Goal: Check status: Check status

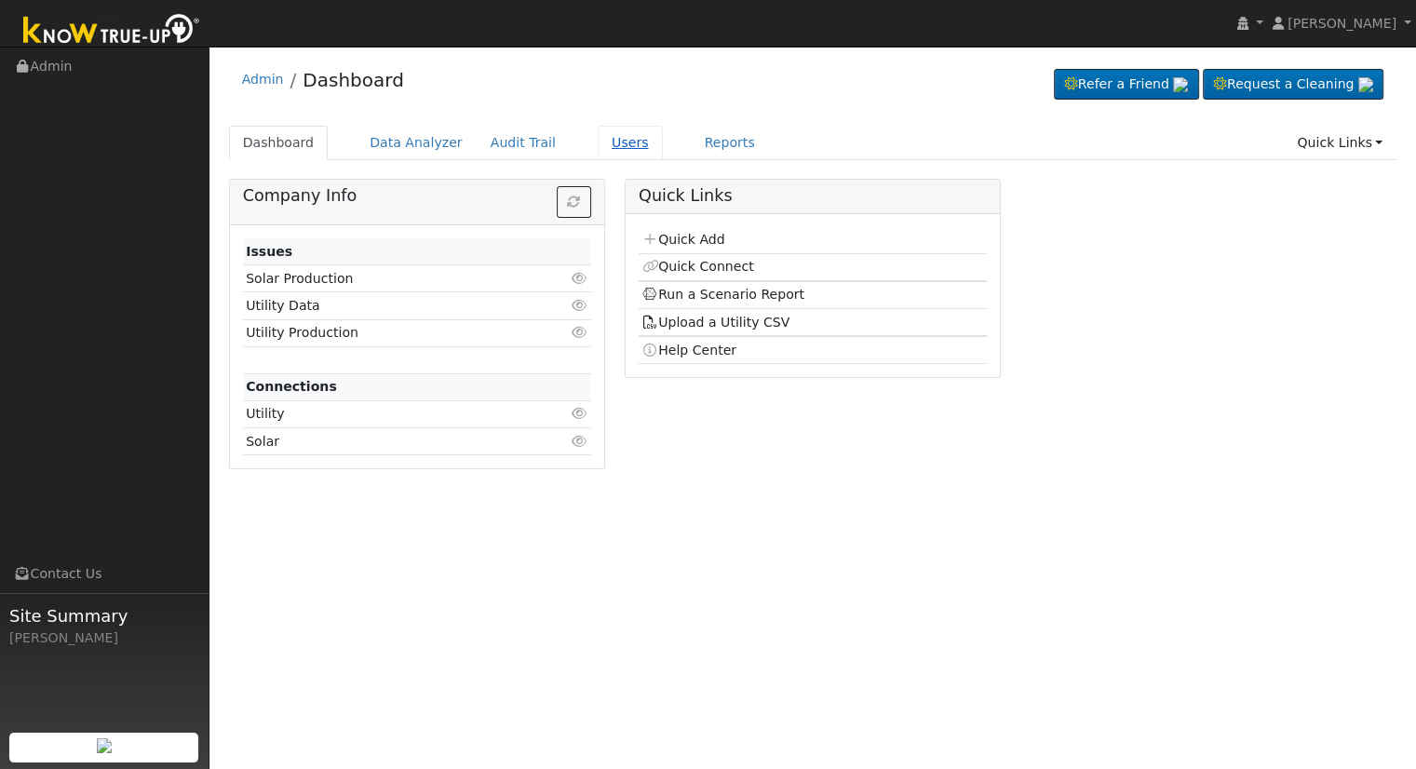
click at [598, 141] on link "Users" at bounding box center [630, 143] width 65 height 34
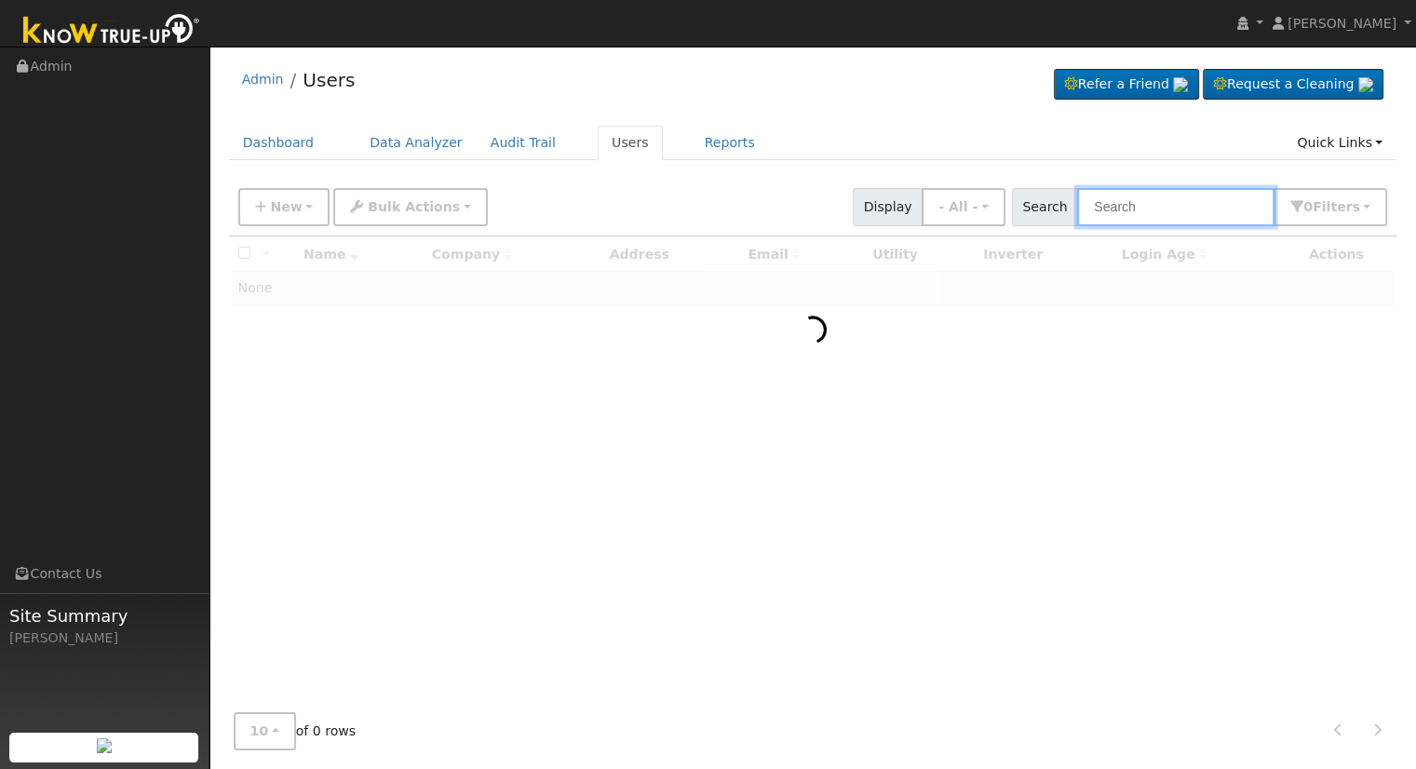
click at [1203, 214] on input "text" at bounding box center [1175, 207] width 197 height 38
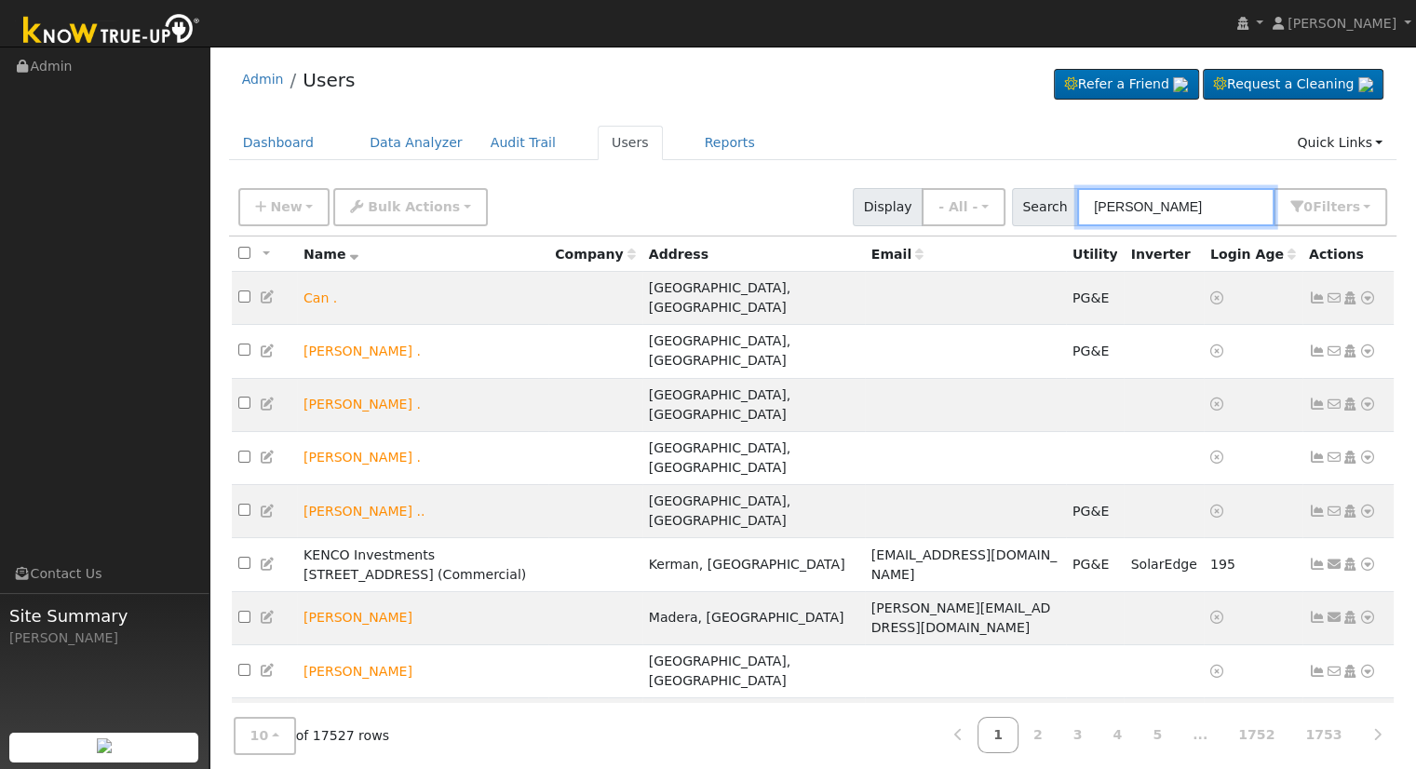
type input "schey"
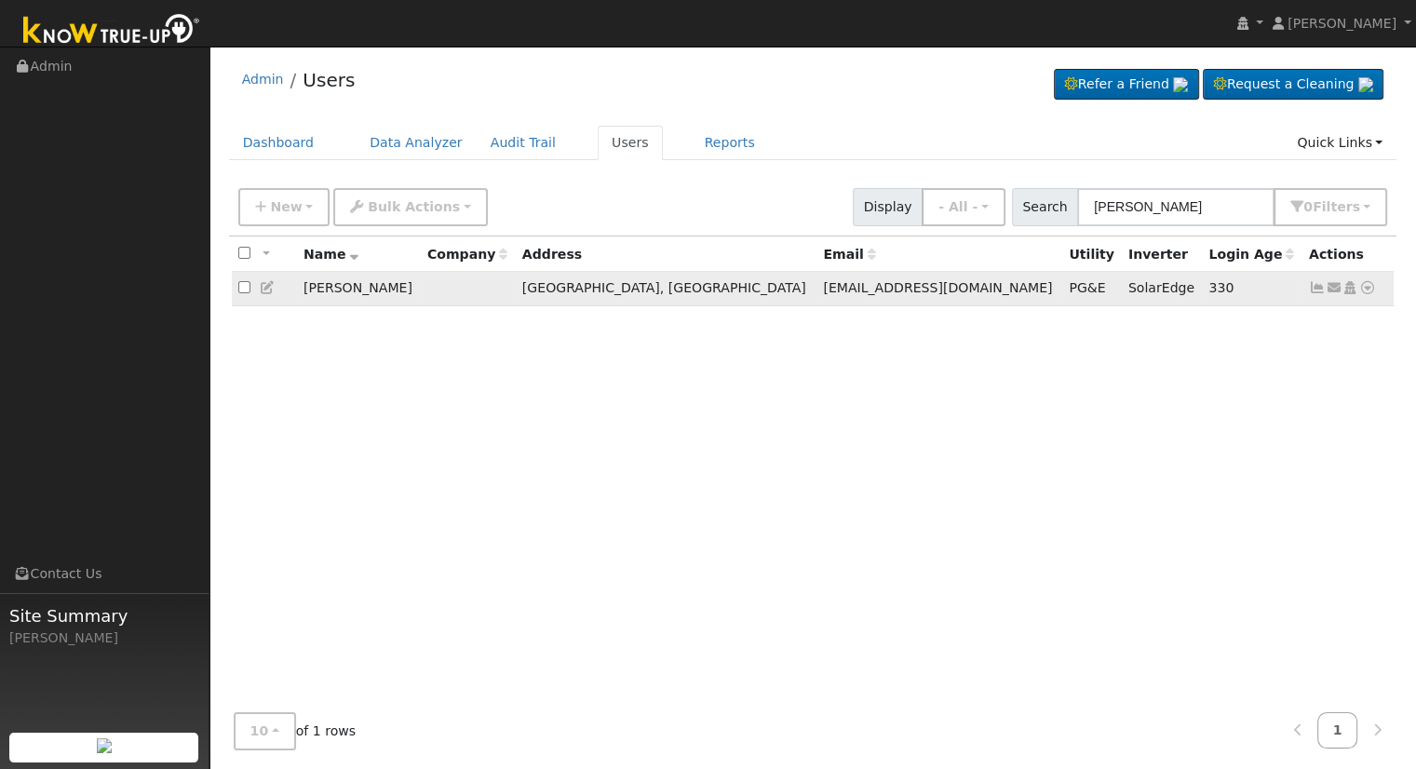
click at [1365, 288] on icon at bounding box center [1367, 287] width 17 height 13
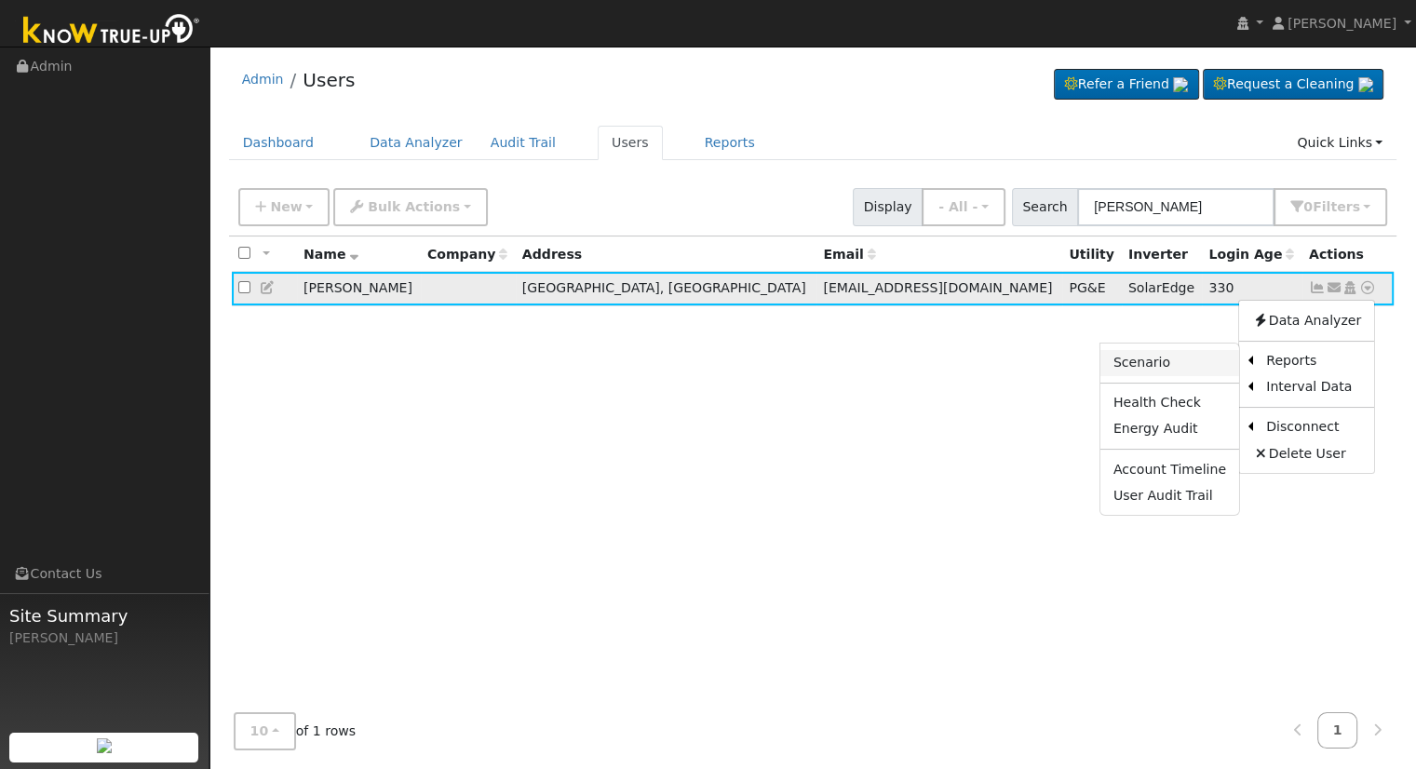
click at [1174, 357] on link "Scenario" at bounding box center [1169, 363] width 139 height 26
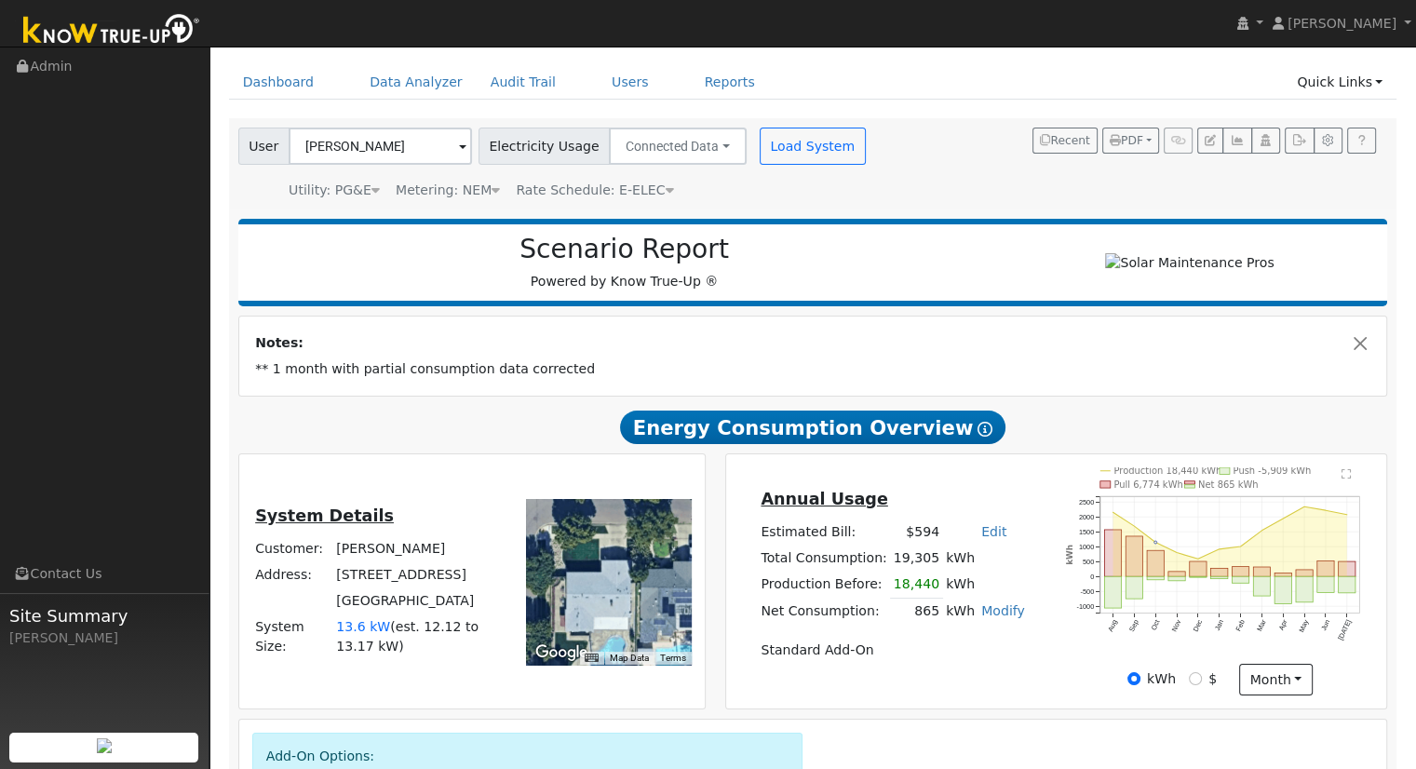
scroll to position [186, 0]
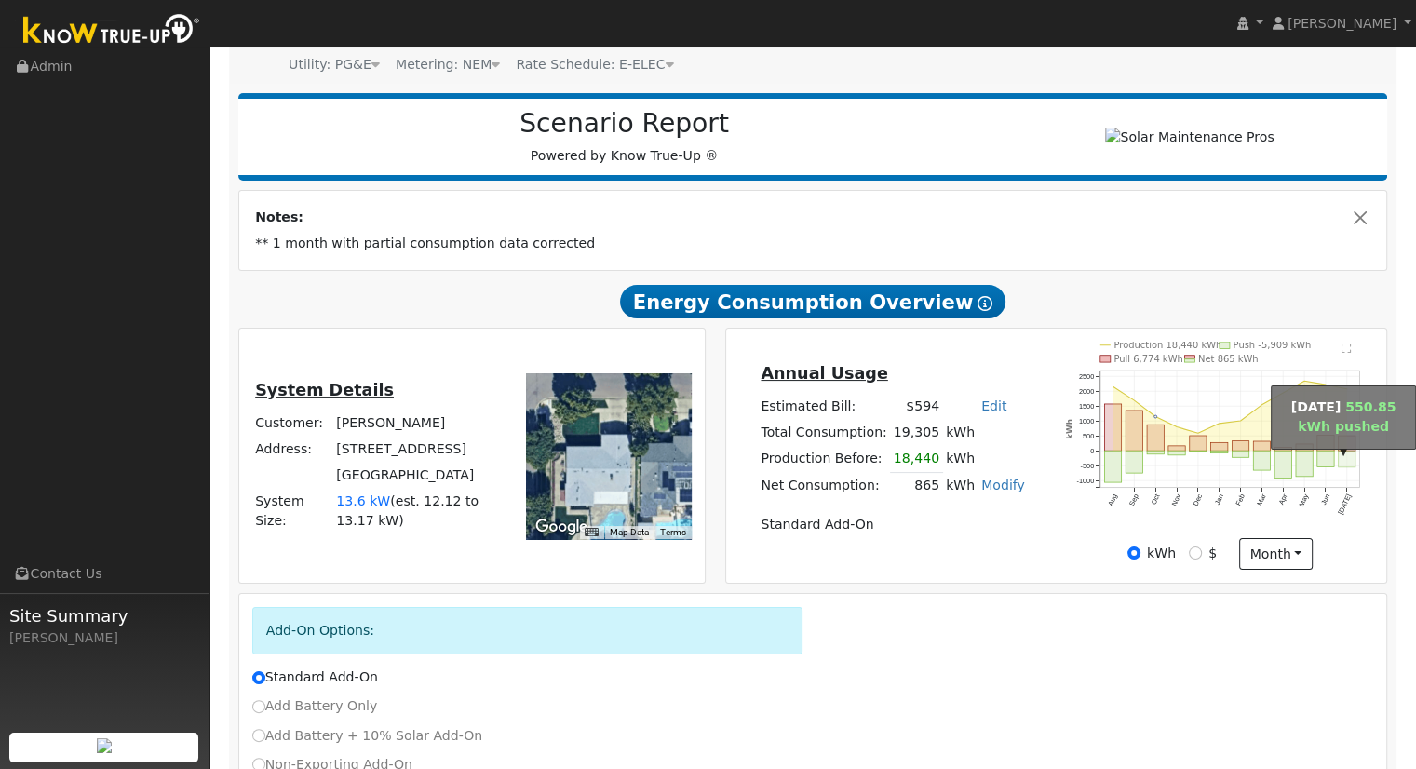
click at [1352, 466] on rect "onclick=""" at bounding box center [1347, 459] width 17 height 17
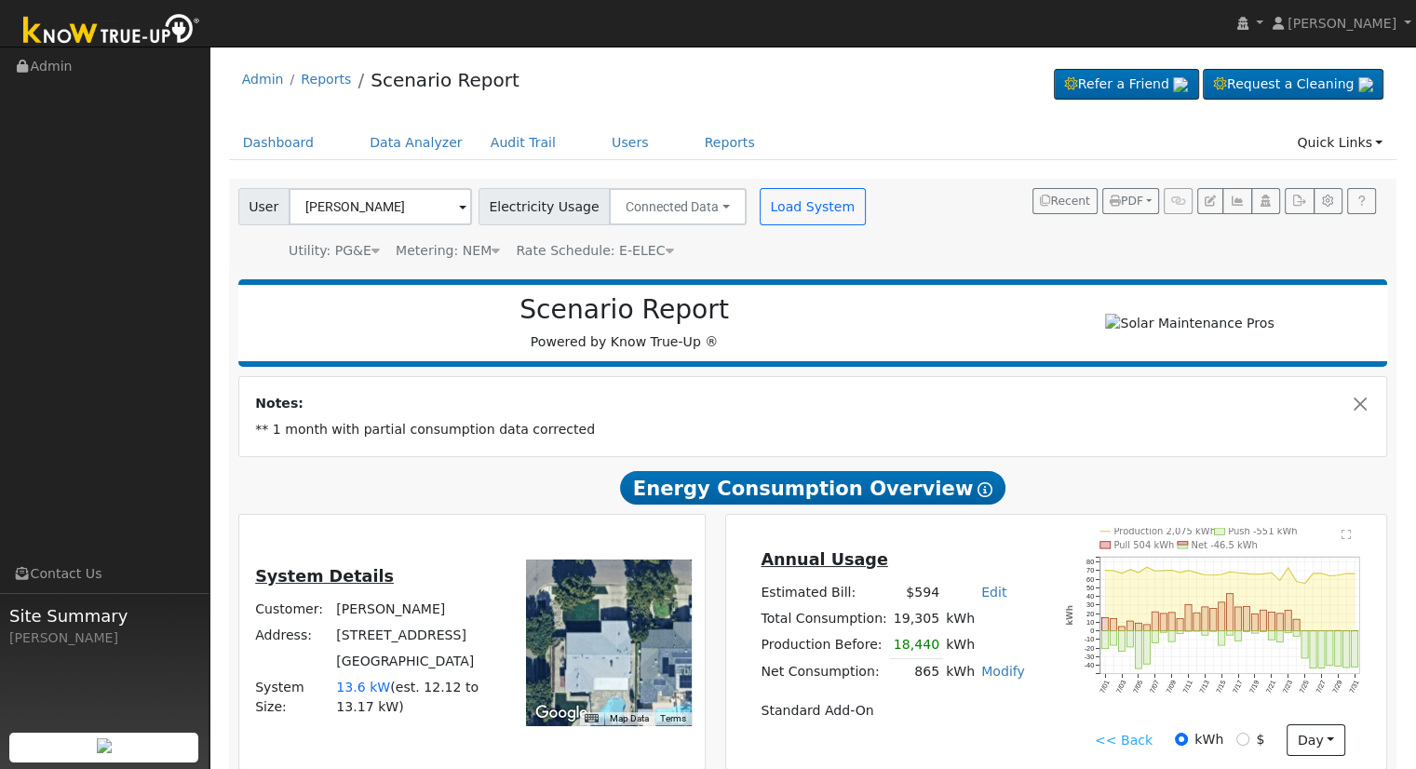
scroll to position [0, 0]
click at [1236, 195] on icon "button" at bounding box center [1237, 200] width 14 height 11
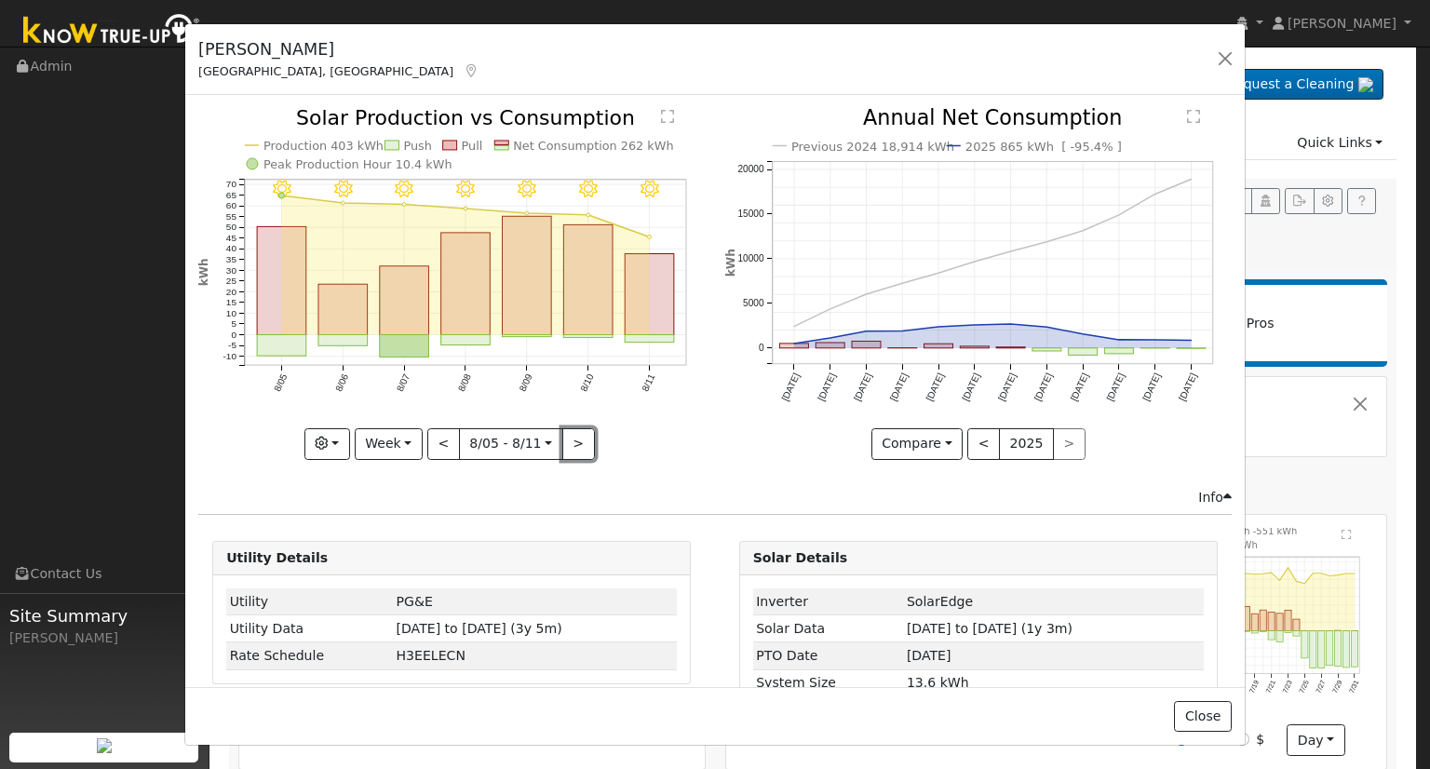
click at [574, 443] on button ">" at bounding box center [578, 444] width 33 height 32
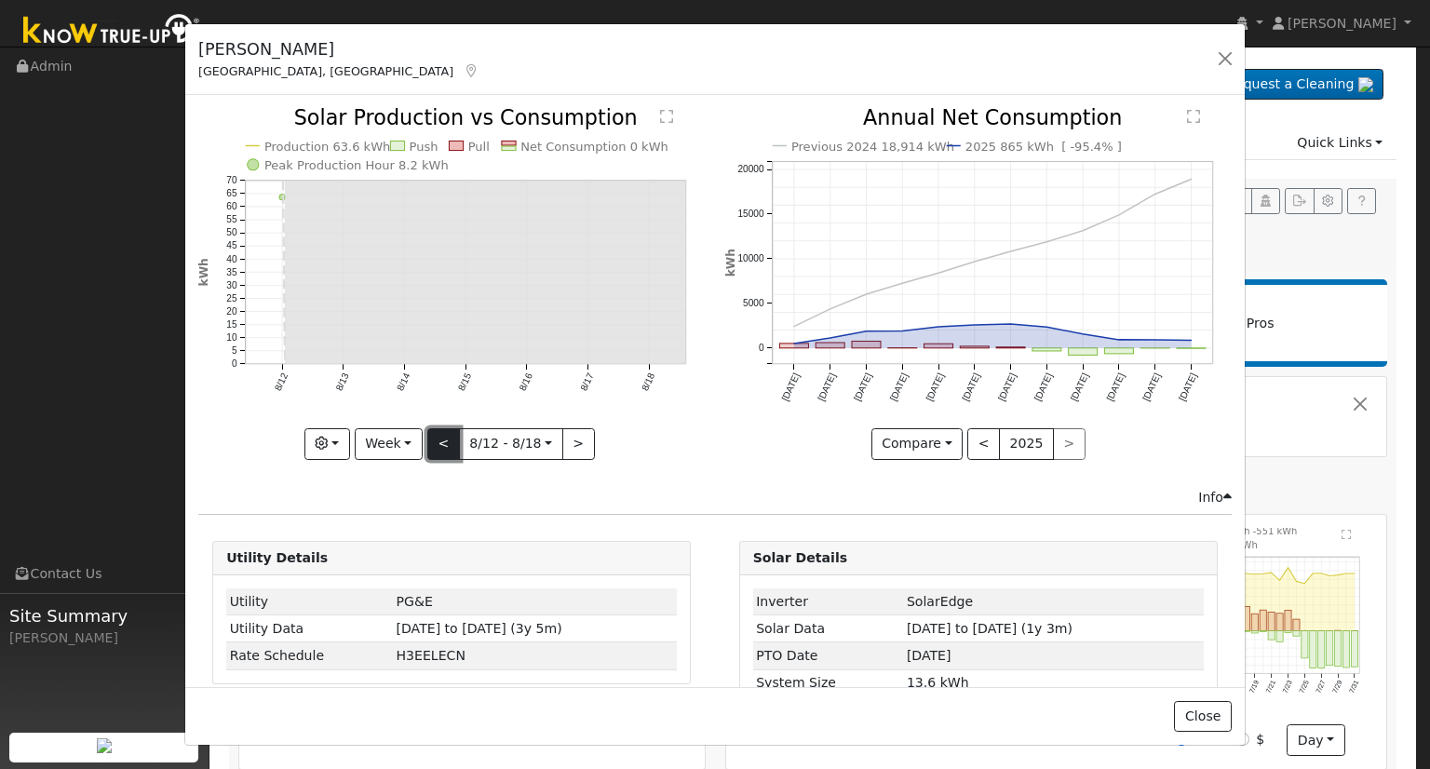
click at [438, 438] on button "<" at bounding box center [443, 444] width 33 height 32
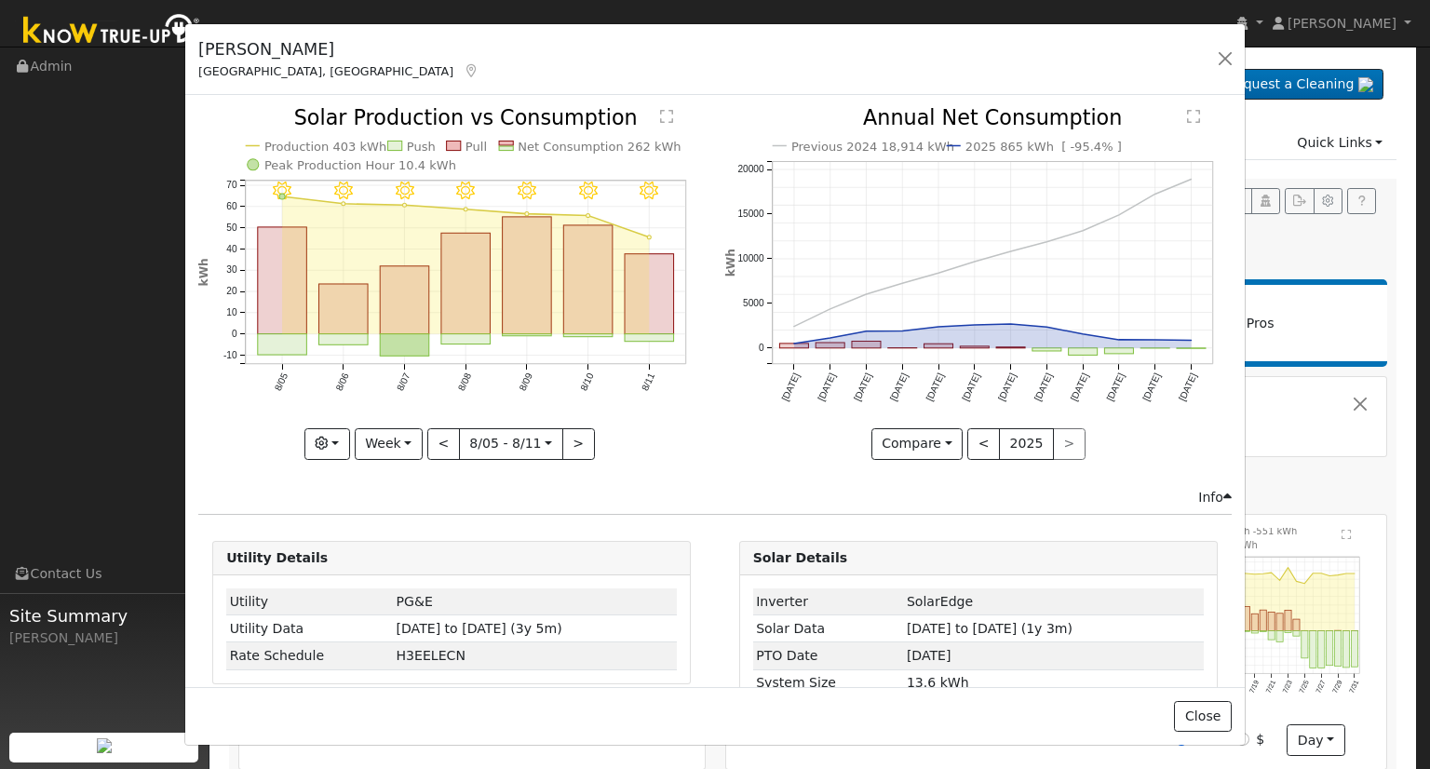
click at [438, 438] on div at bounding box center [451, 283] width 506 height 351
click at [438, 439] on button "<" at bounding box center [443, 444] width 33 height 32
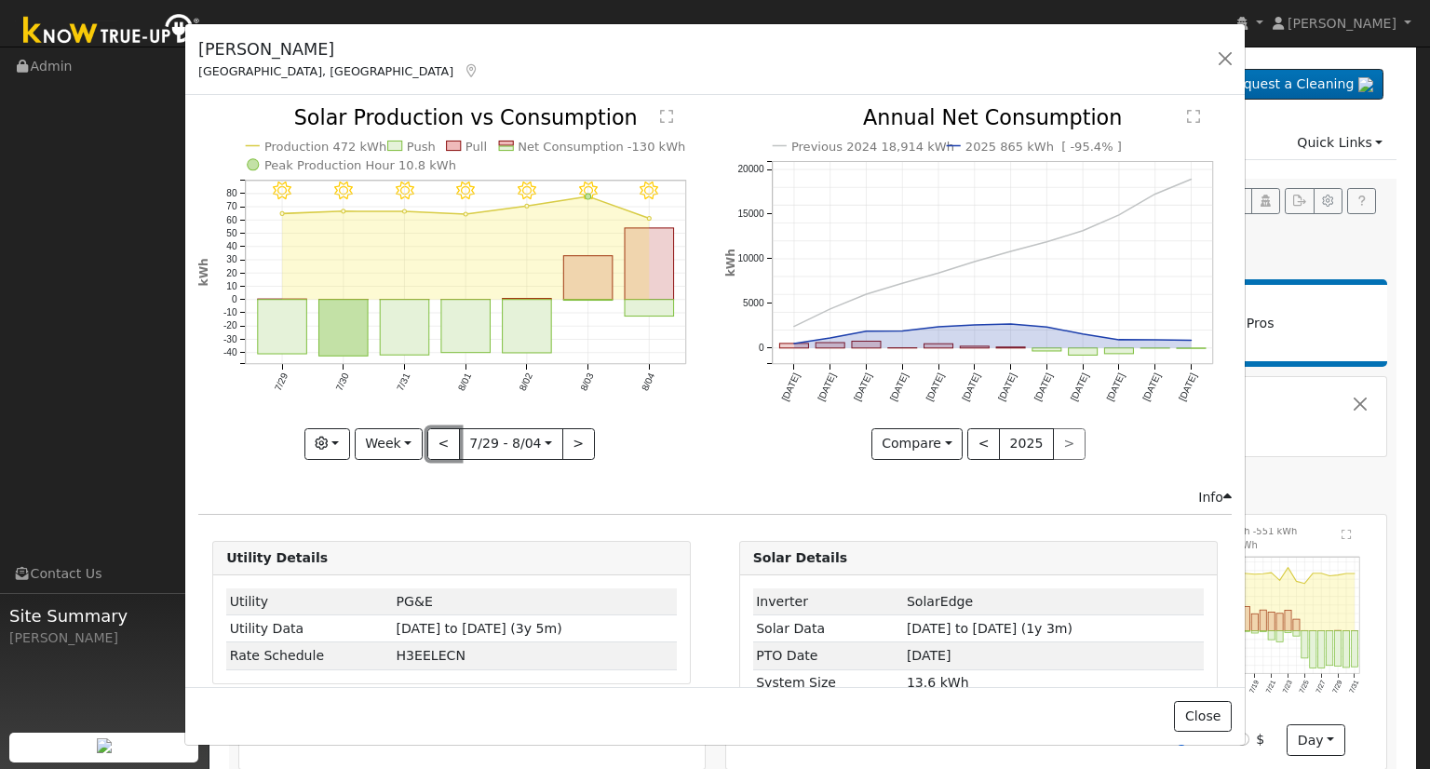
click at [436, 440] on button "<" at bounding box center [443, 444] width 33 height 32
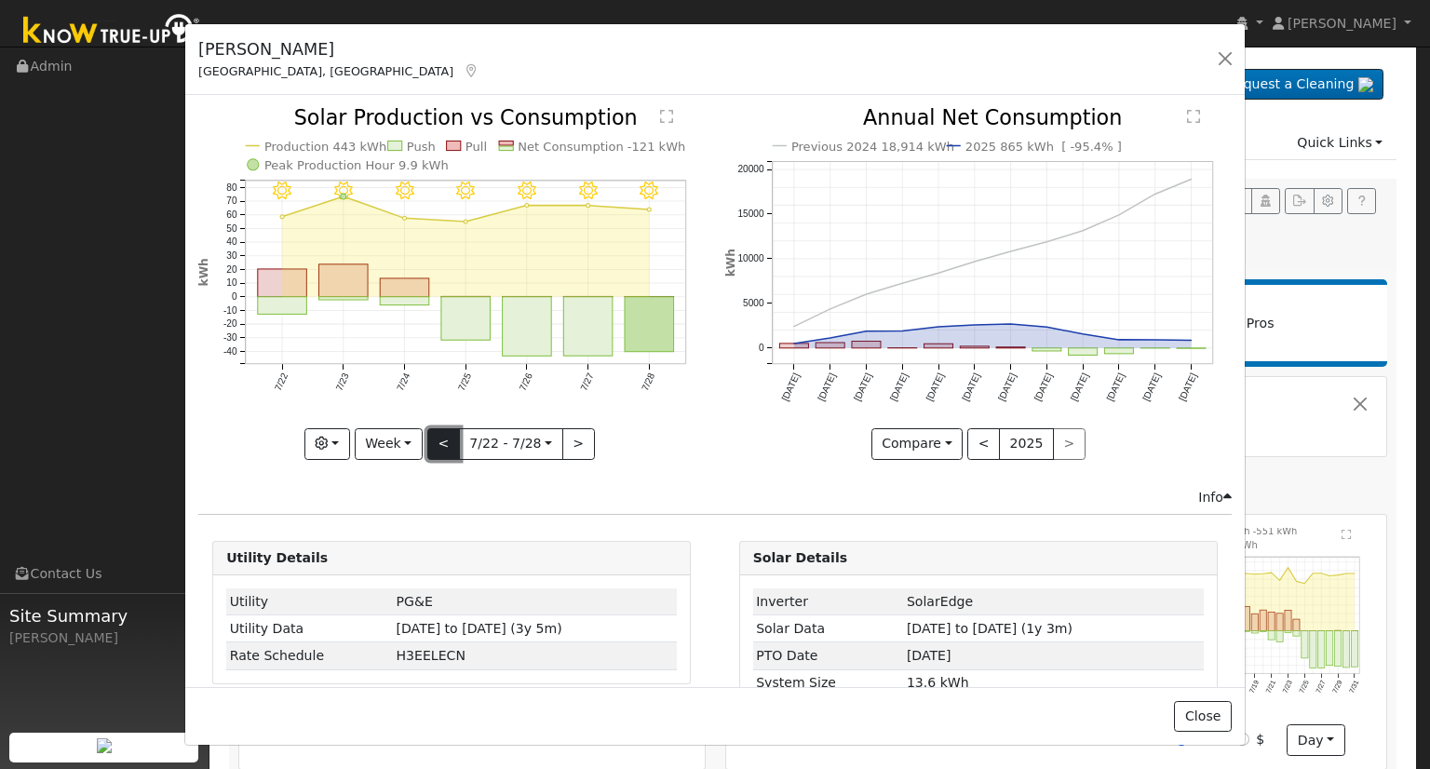
click at [439, 442] on button "<" at bounding box center [443, 444] width 33 height 32
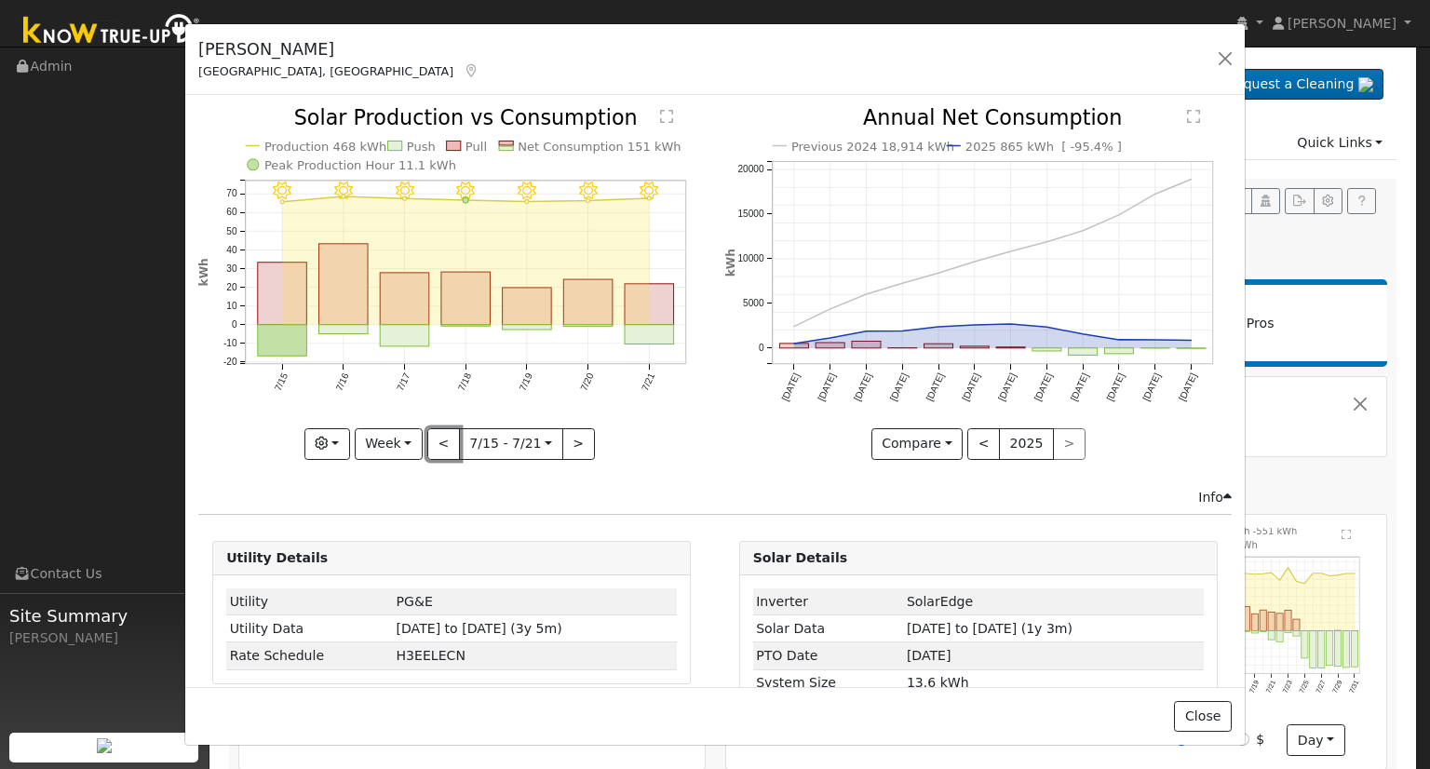
click at [437, 438] on button "<" at bounding box center [443, 444] width 33 height 32
type input "2025-07-08"
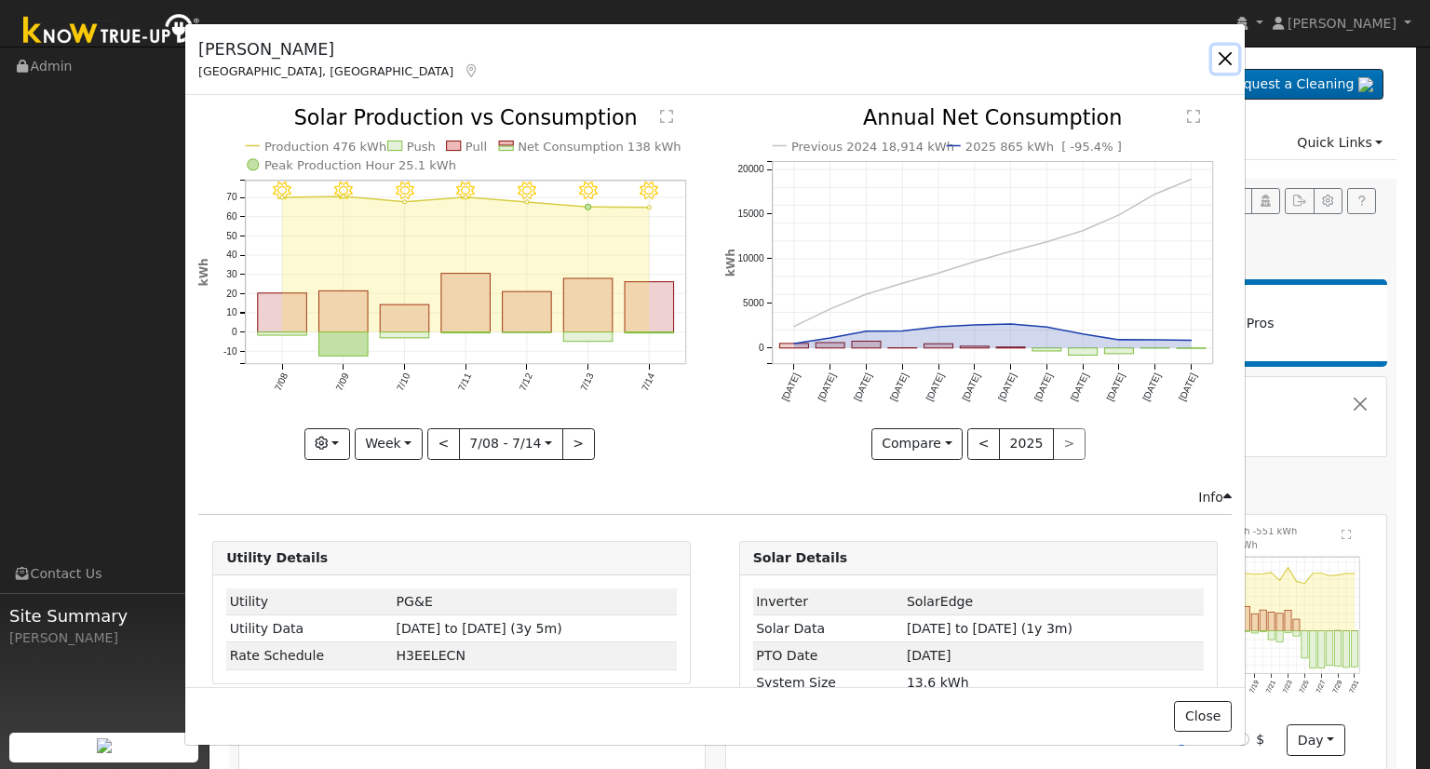
click at [1233, 50] on button "button" at bounding box center [1225, 59] width 26 height 26
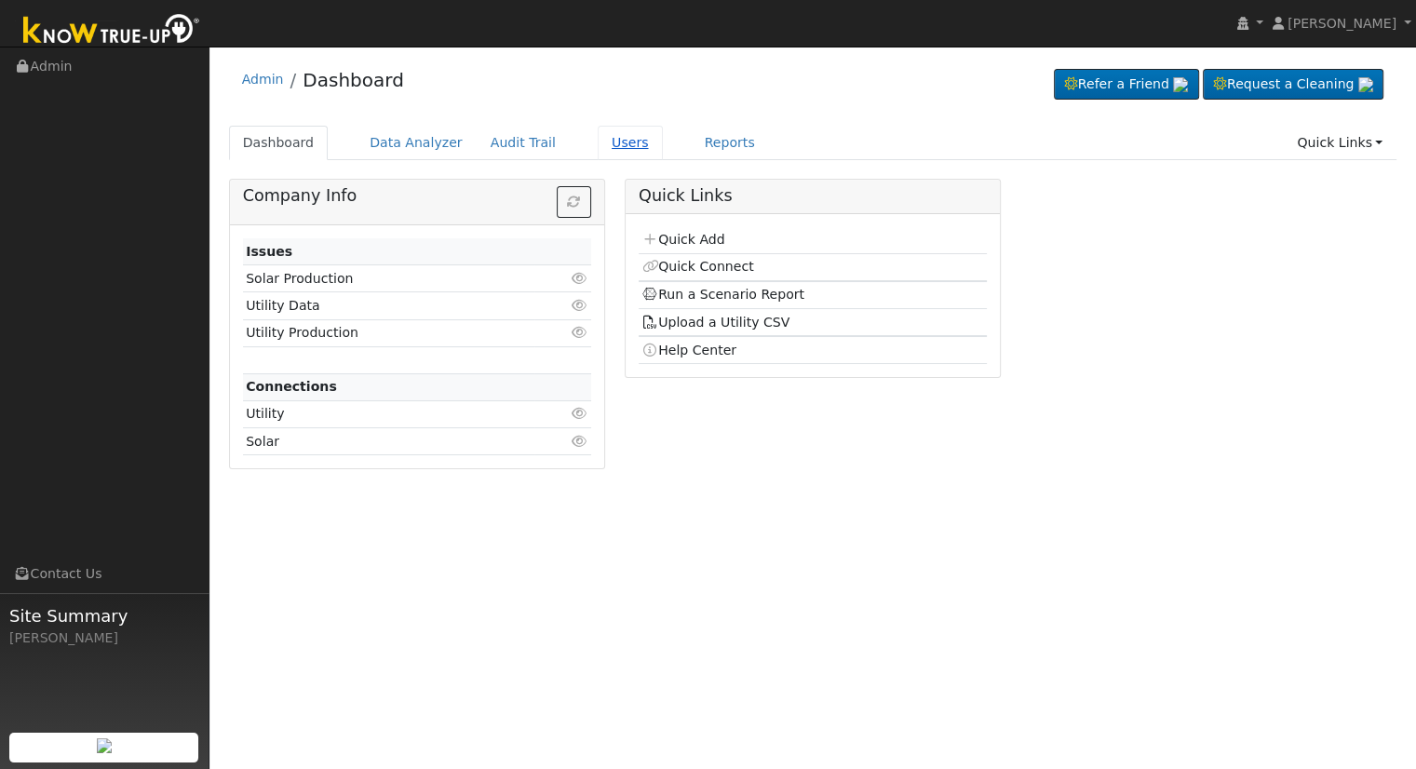
click at [598, 141] on link "Users" at bounding box center [630, 143] width 65 height 34
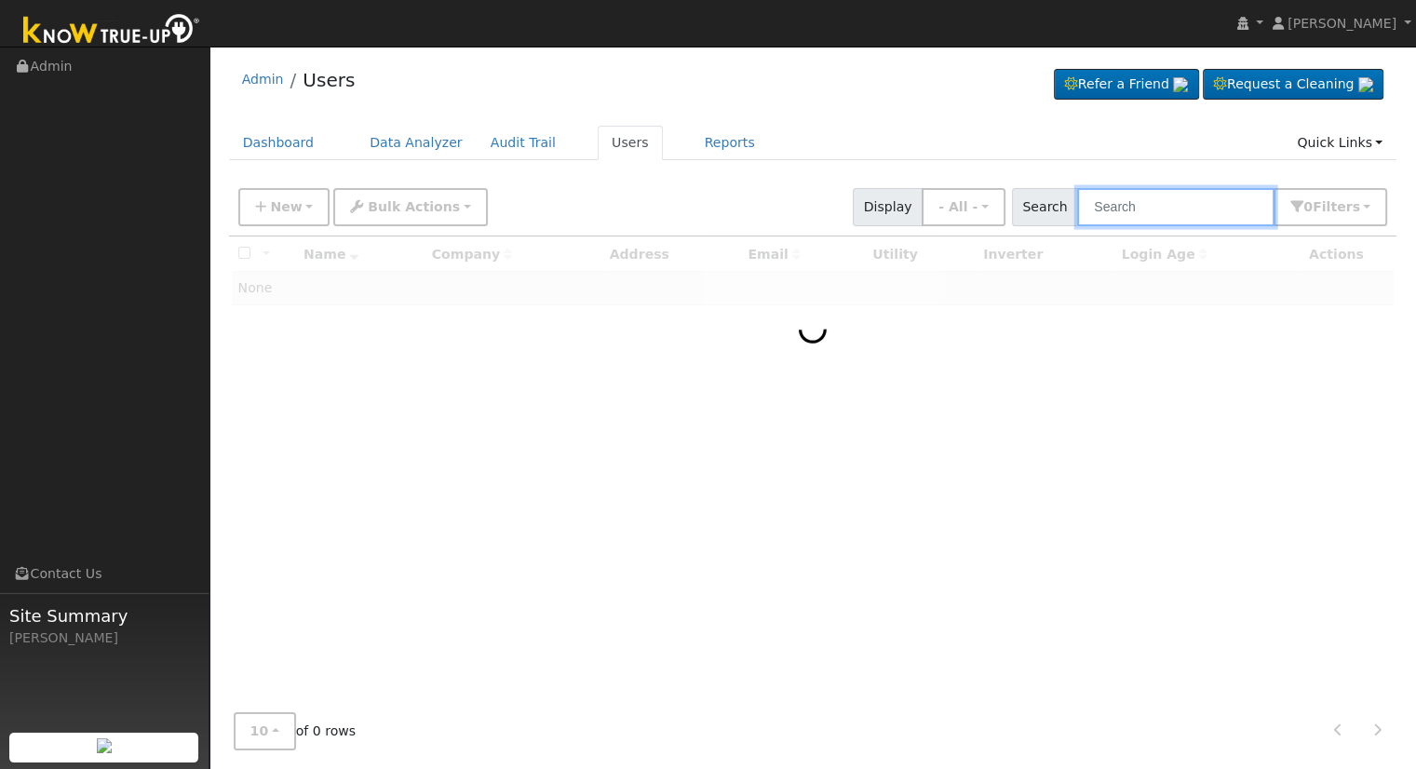
click at [1180, 205] on input "text" at bounding box center [1175, 207] width 197 height 38
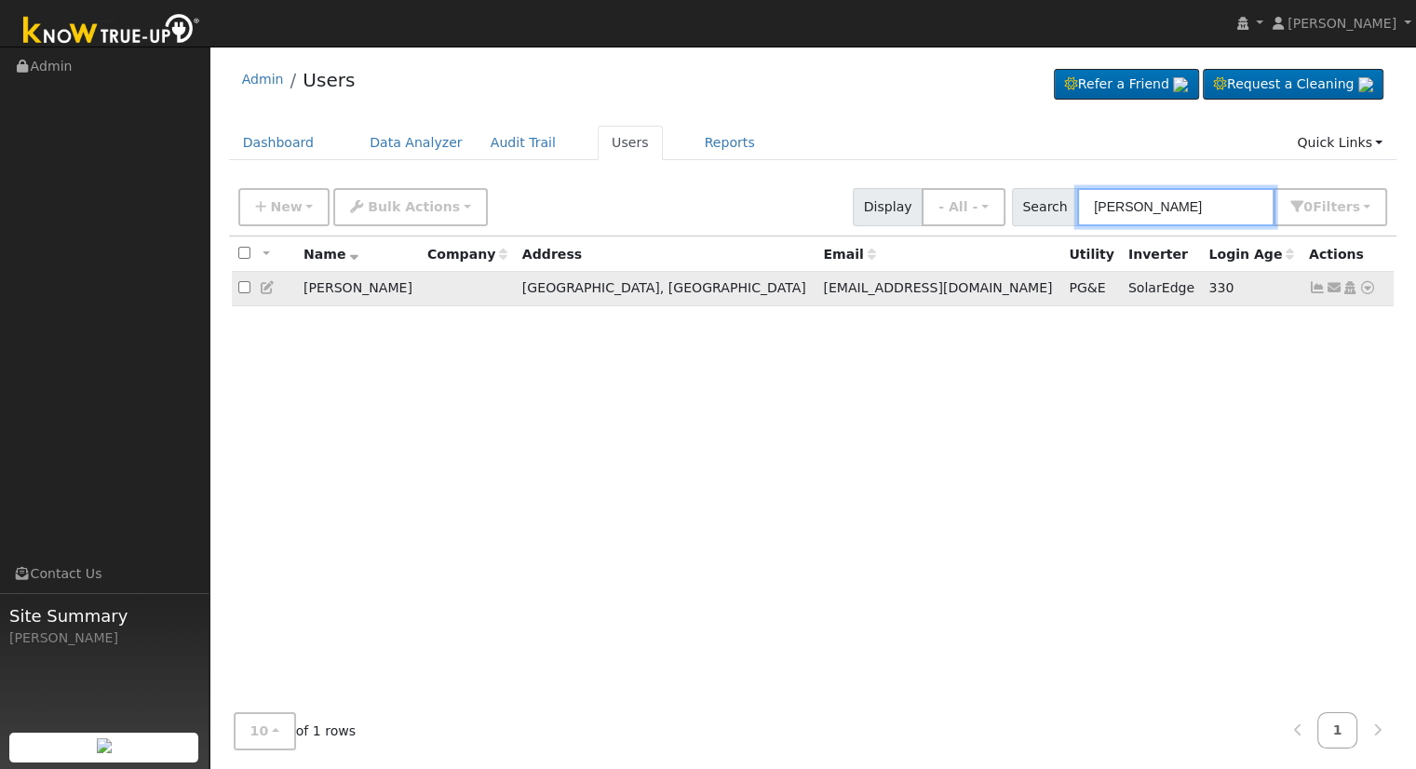
type input "schey"
click at [1369, 289] on icon at bounding box center [1367, 287] width 17 height 13
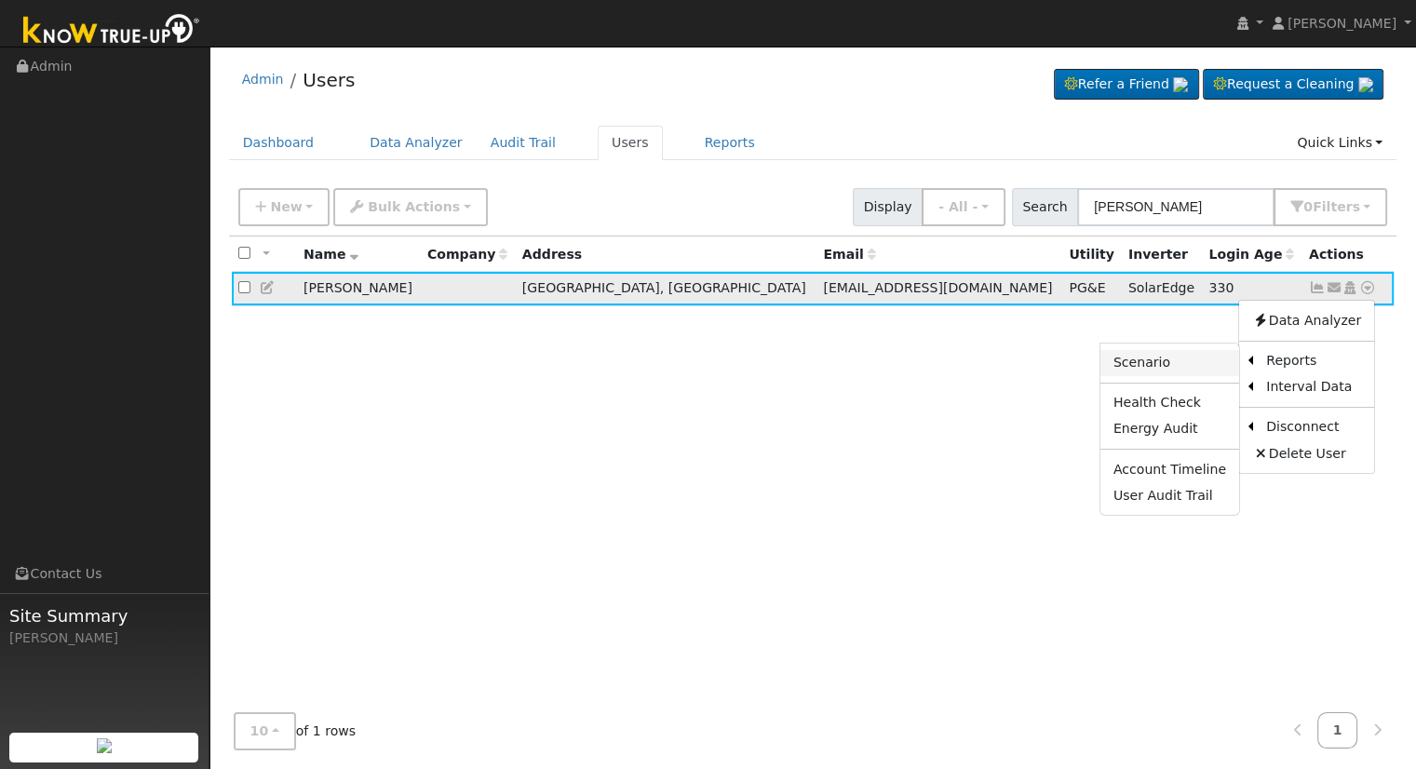
click at [1180, 362] on link "Scenario" at bounding box center [1169, 363] width 139 height 26
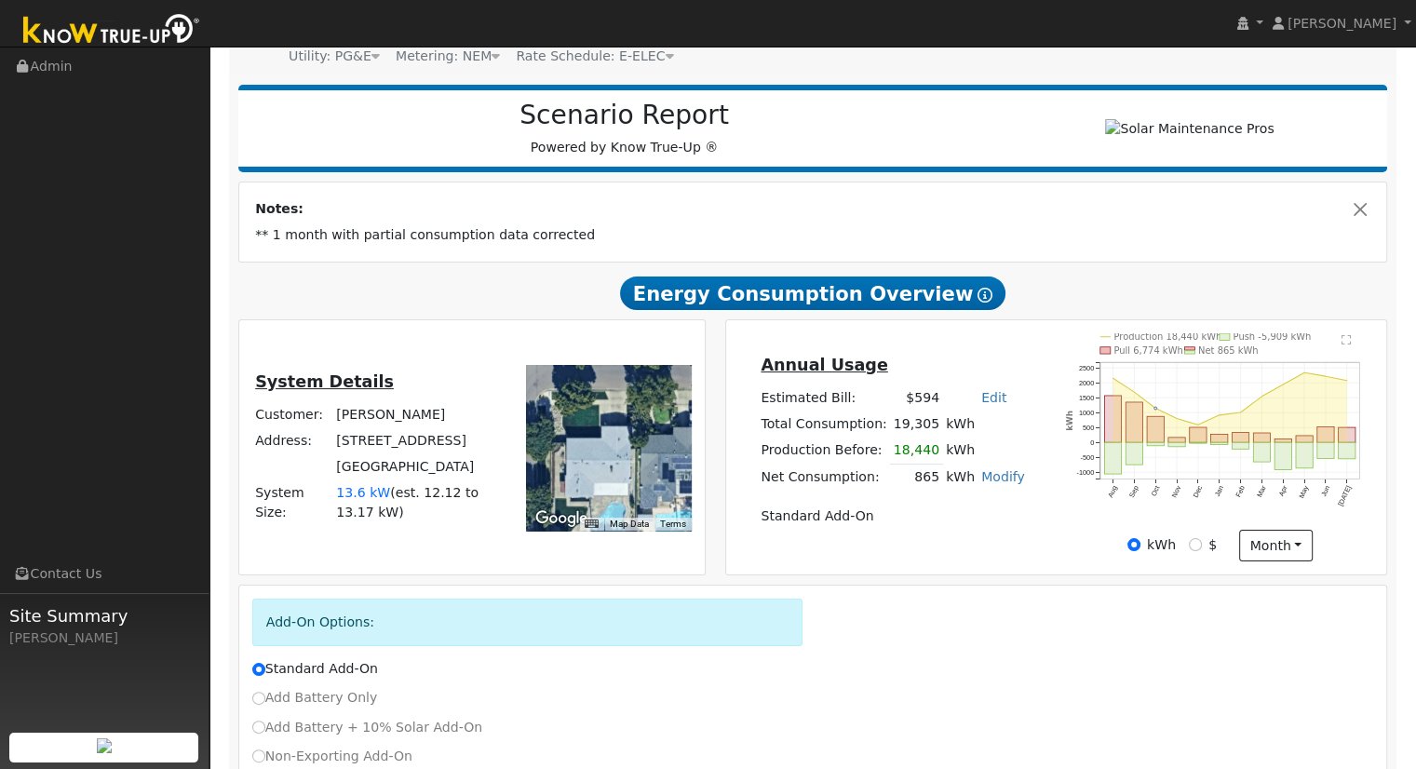
scroll to position [186, 0]
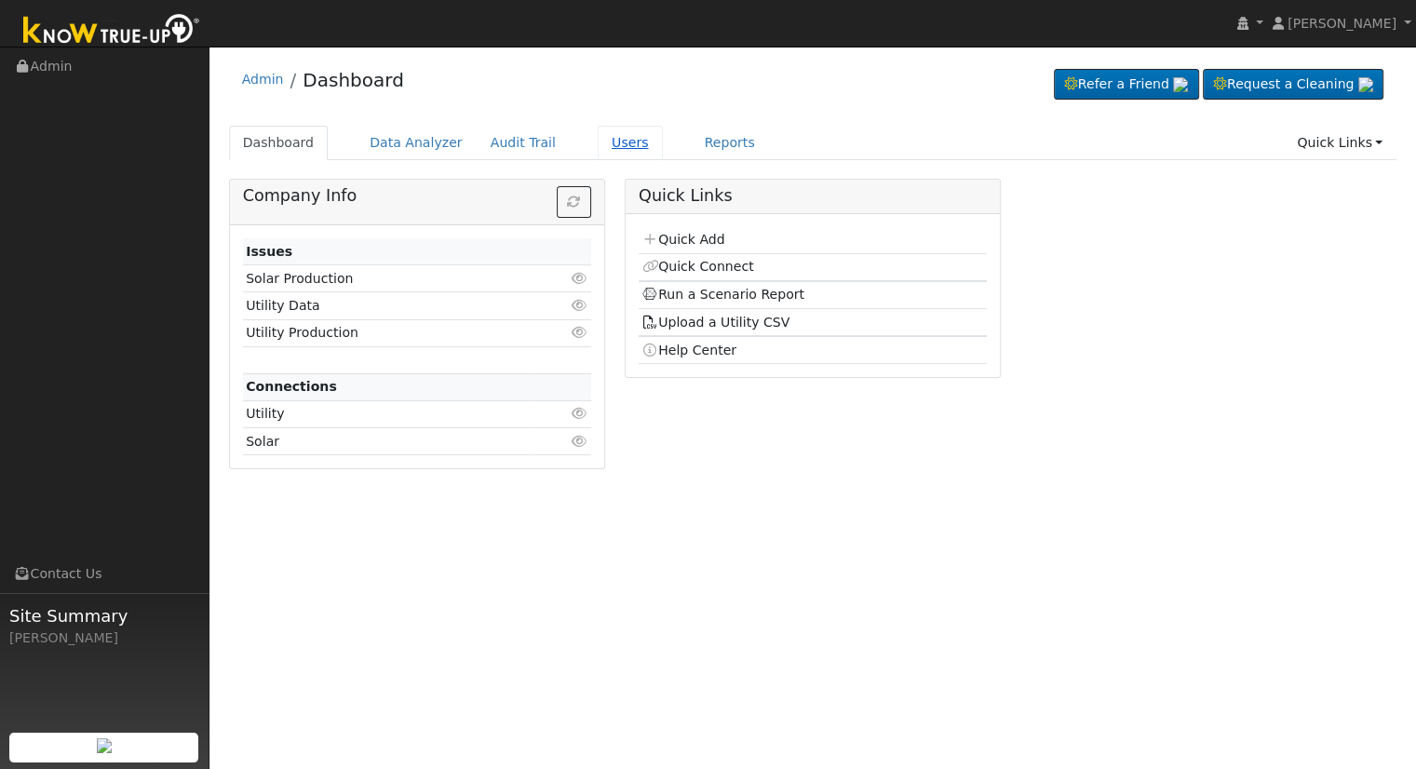
click at [611, 137] on link "Users" at bounding box center [630, 143] width 65 height 34
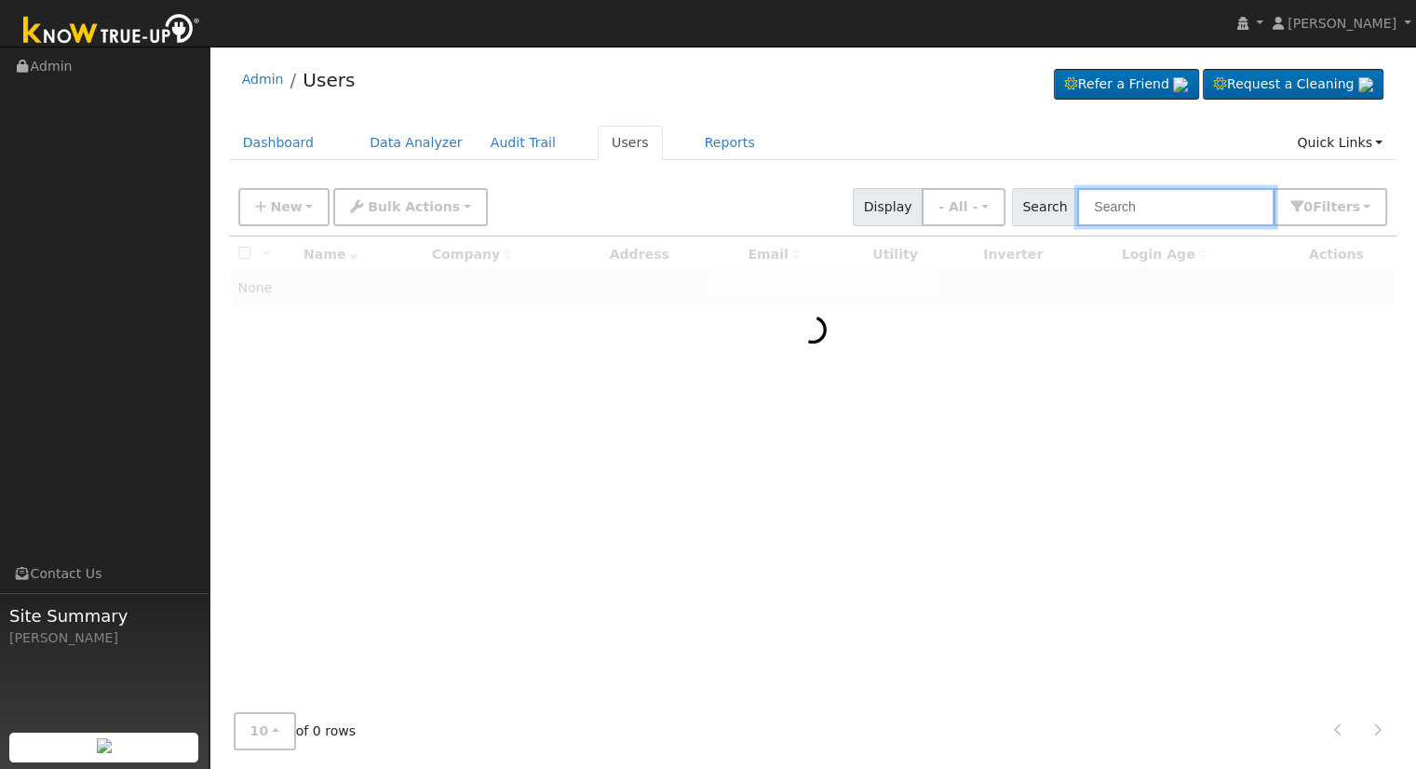
click at [1140, 203] on input "text" at bounding box center [1175, 207] width 197 height 38
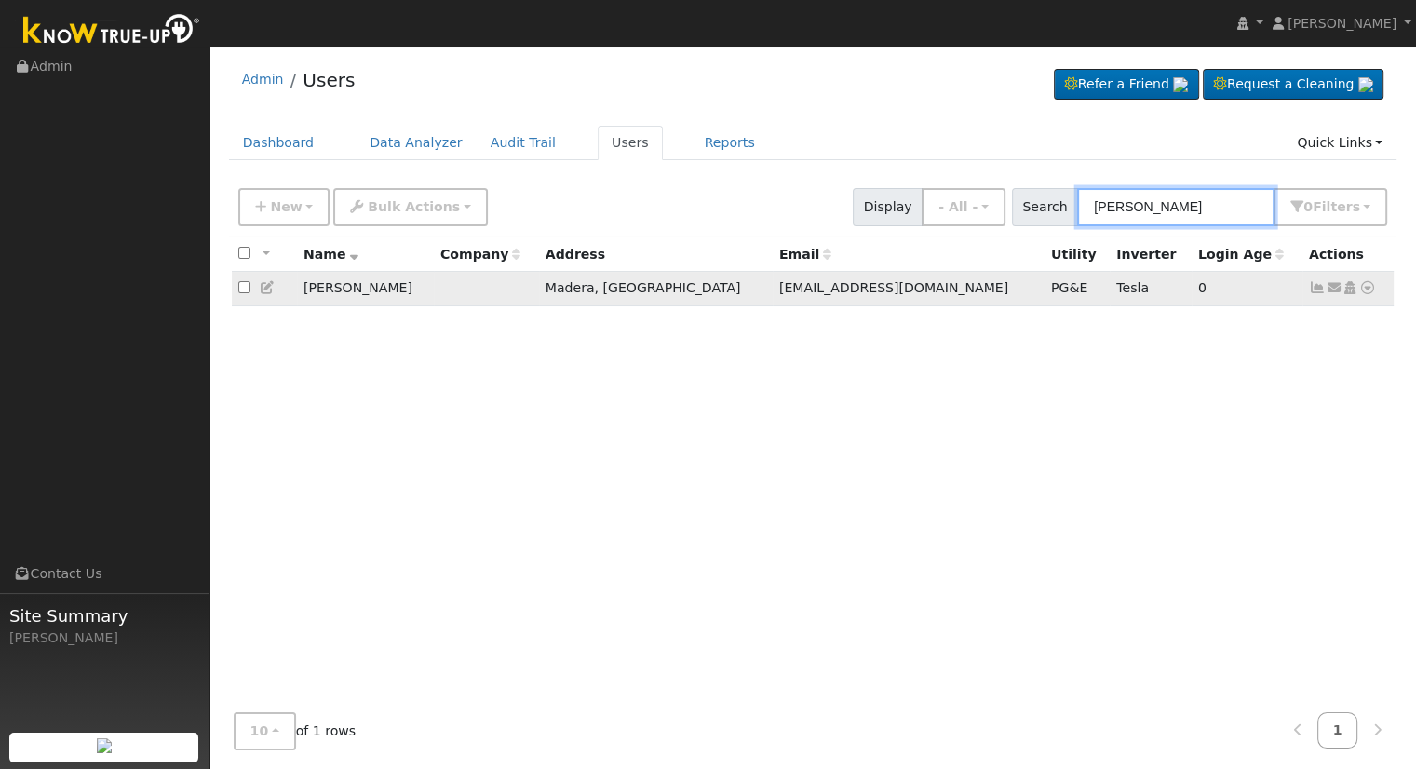
type input "creasy"
click at [1365, 285] on icon at bounding box center [1367, 287] width 17 height 13
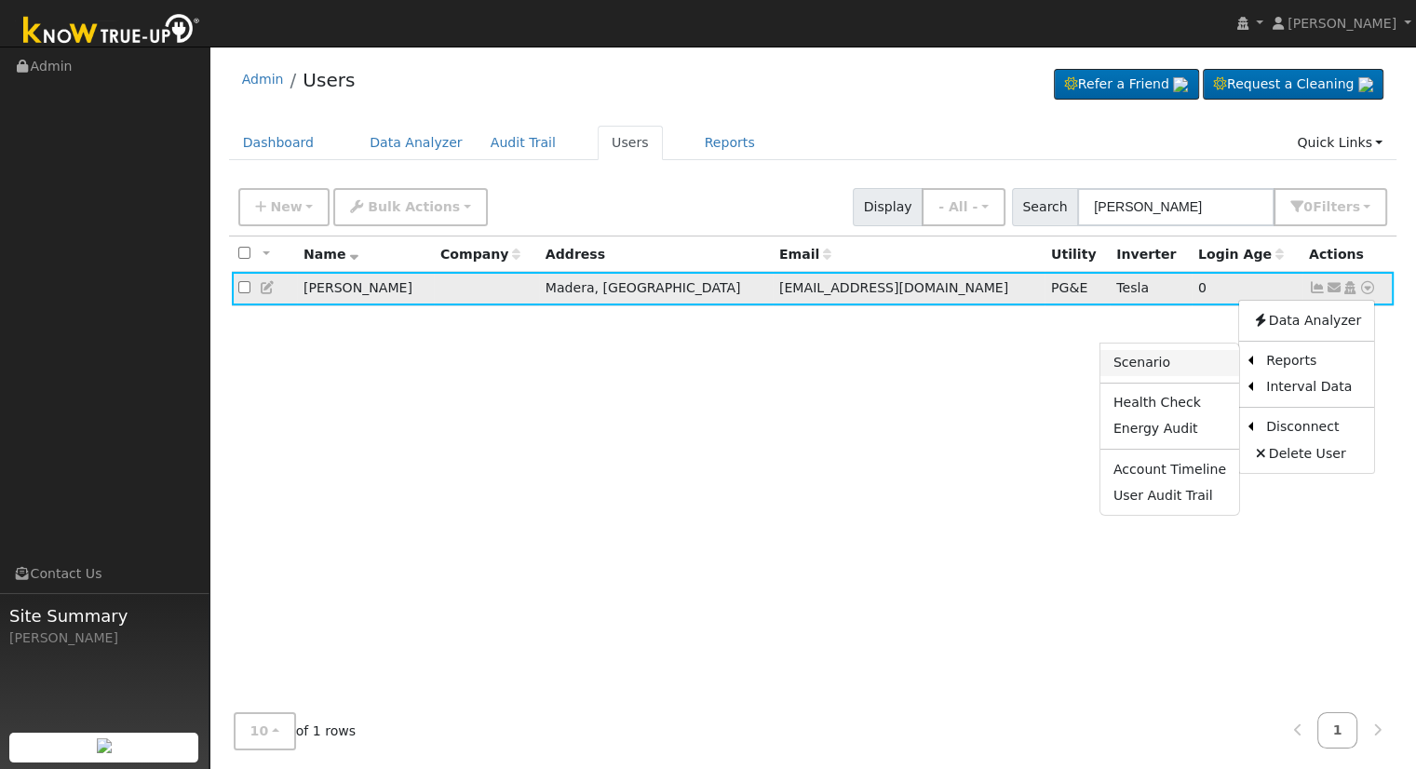
click at [1160, 361] on link "Scenario" at bounding box center [1169, 363] width 139 height 26
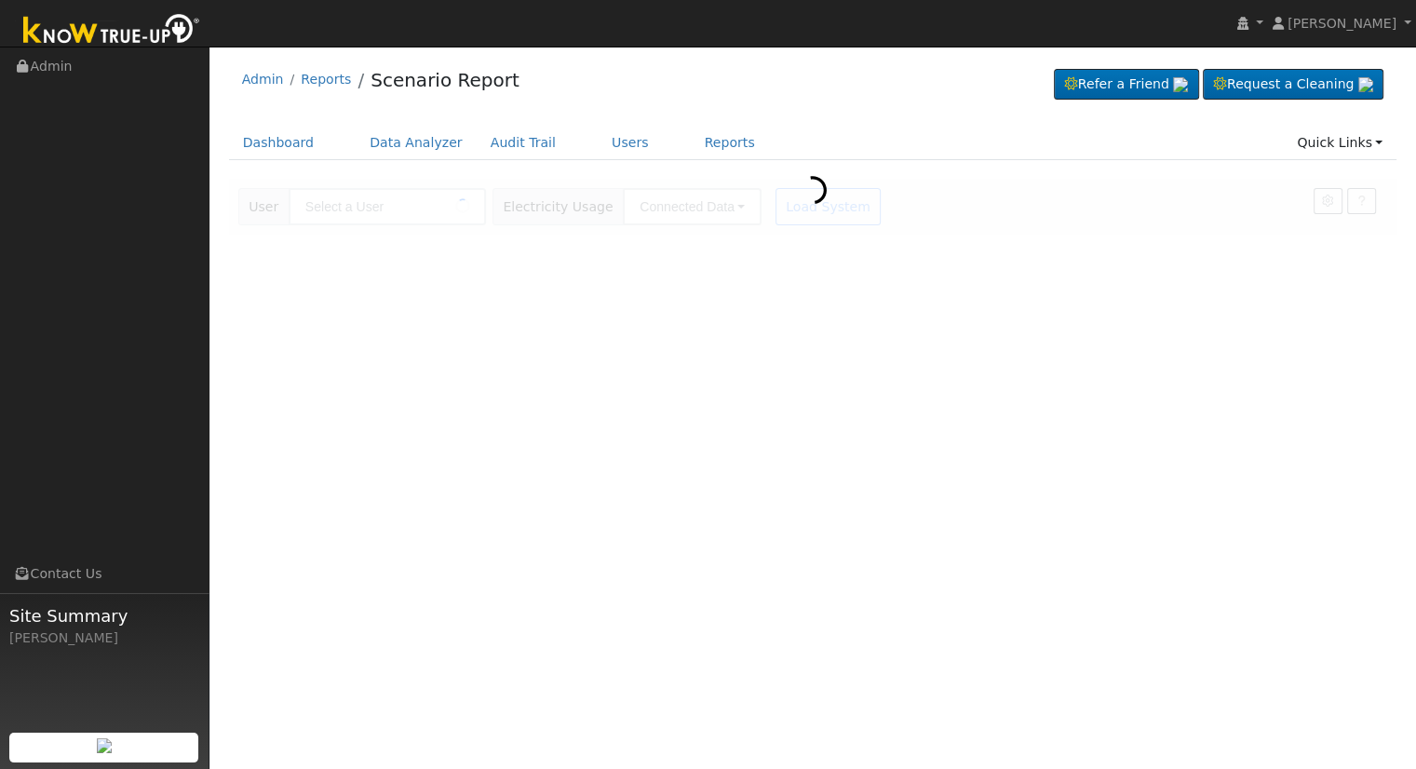
type input "[PERSON_NAME]"
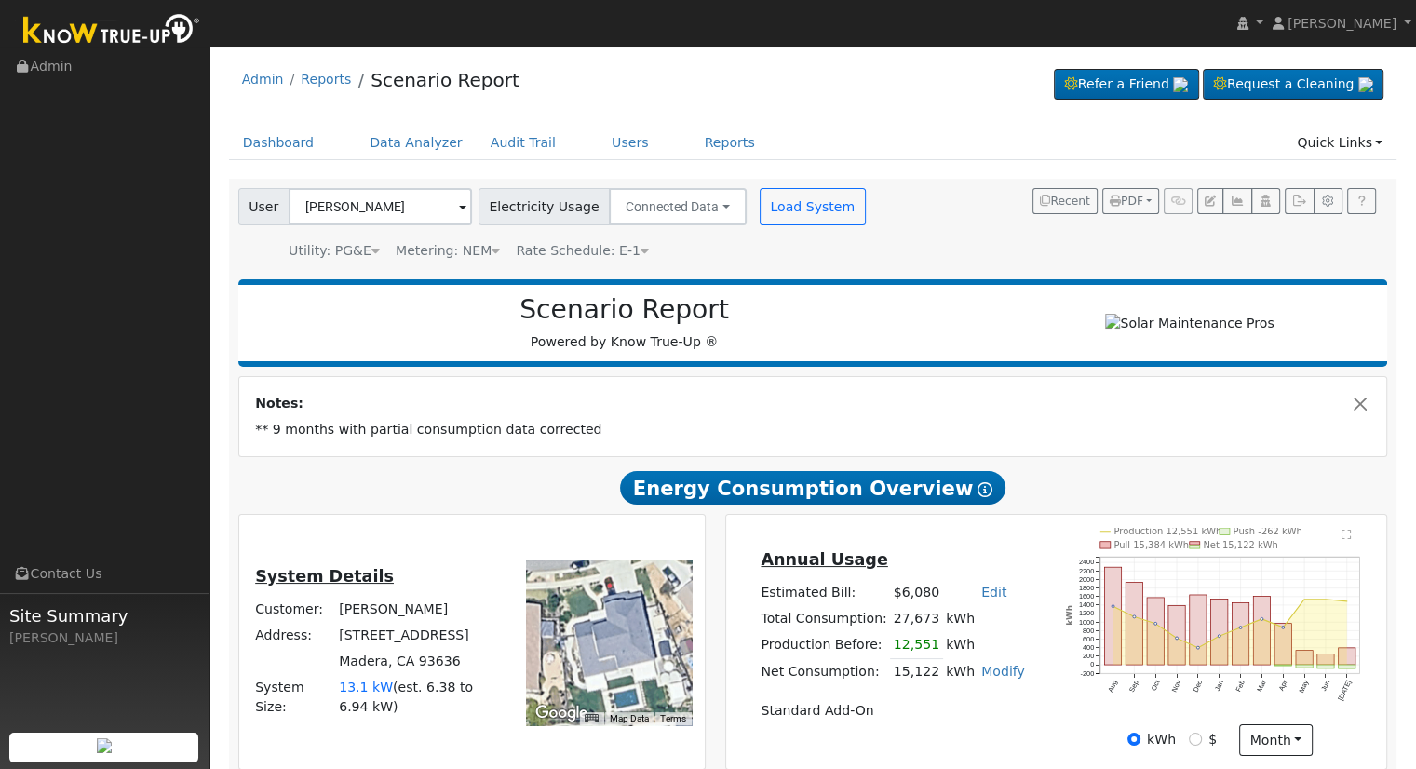
scroll to position [93, 0]
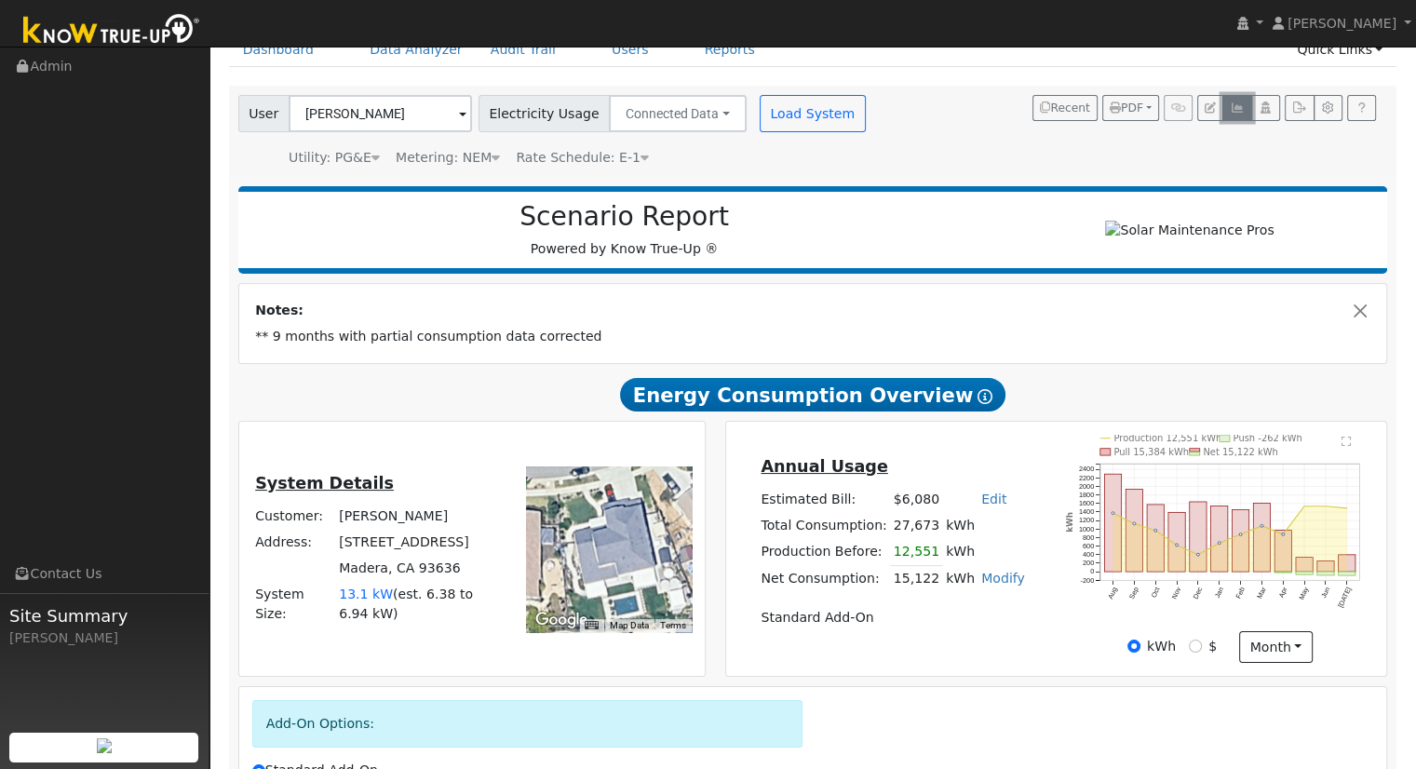
click at [1232, 111] on icon "button" at bounding box center [1237, 107] width 14 height 11
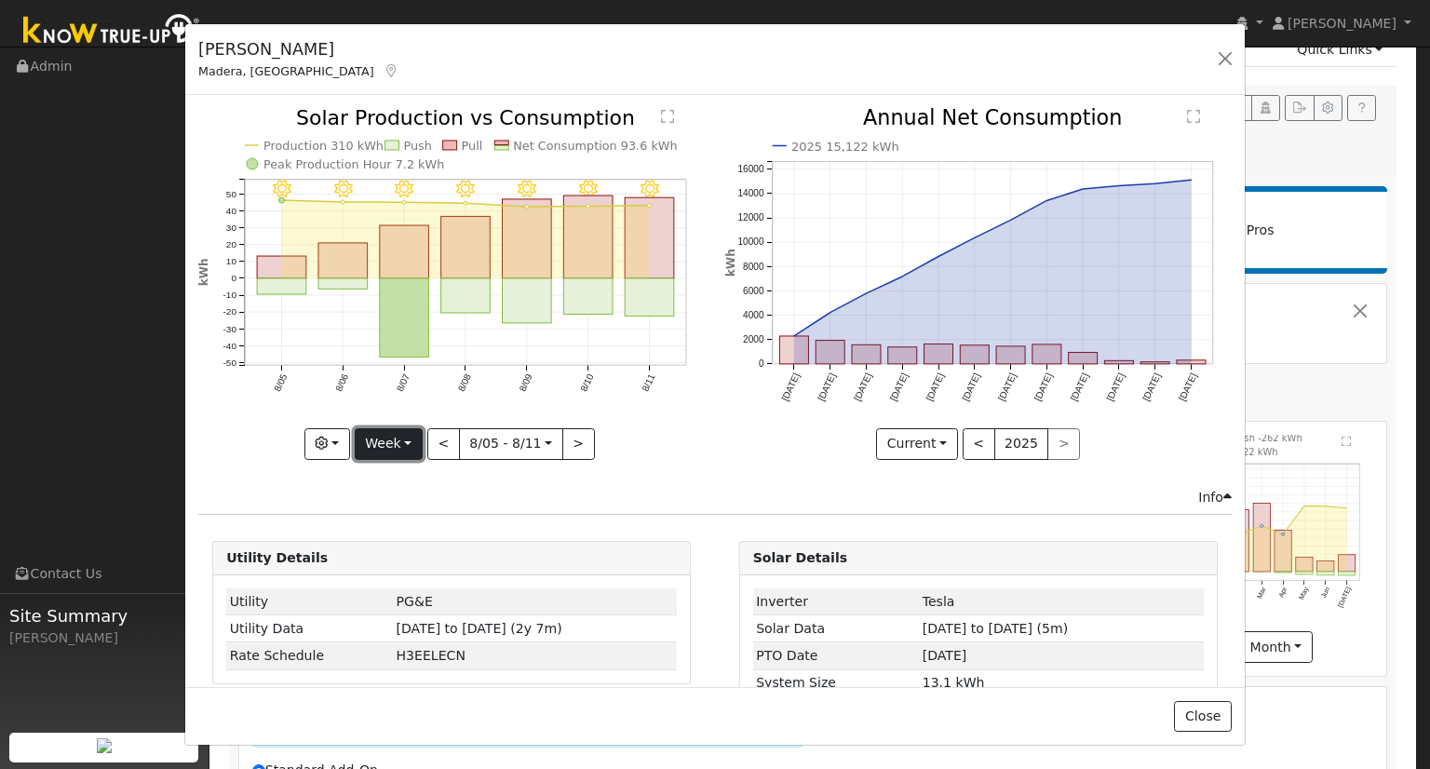
click at [405, 445] on button "Week" at bounding box center [389, 444] width 68 height 32
click at [406, 532] on link "Month" at bounding box center [420, 533] width 129 height 26
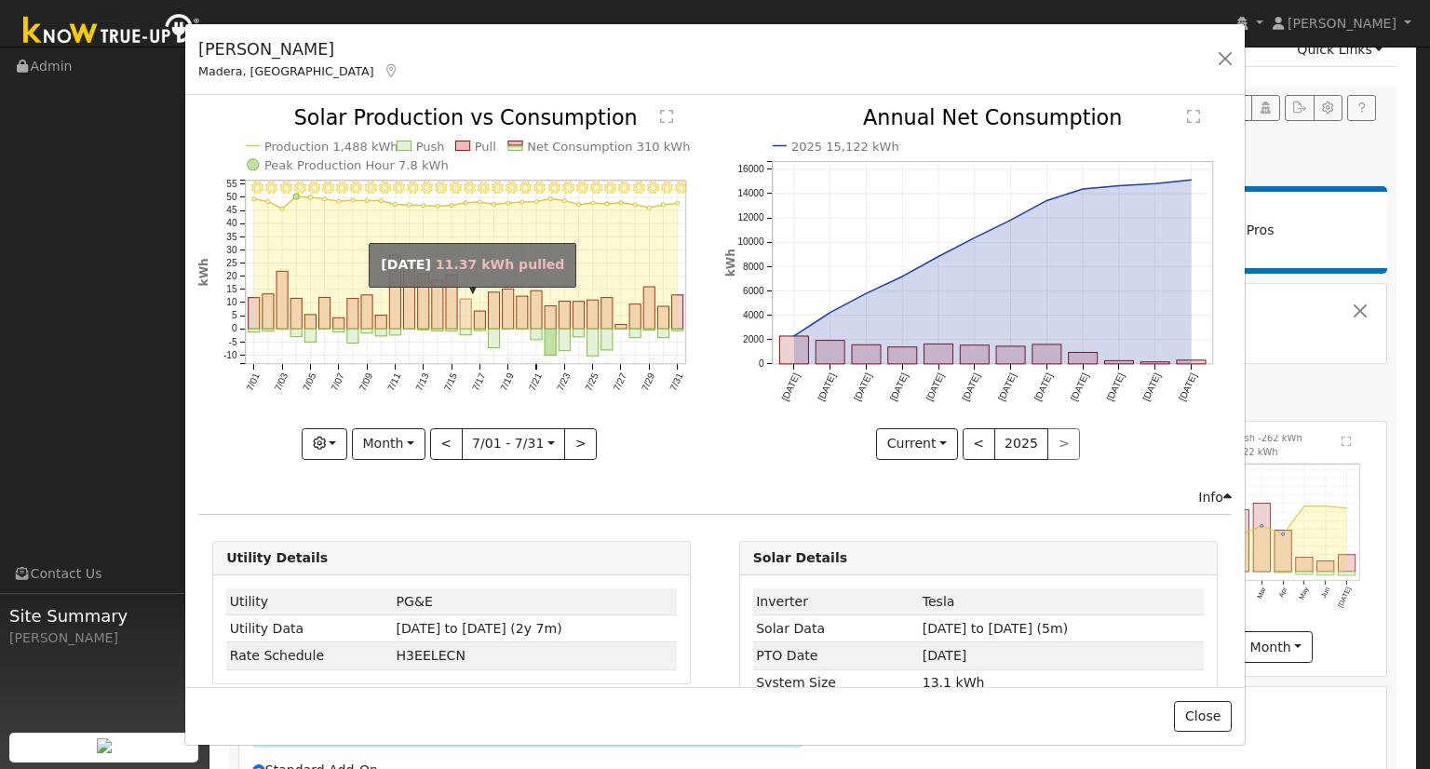
click at [460, 318] on rect "onclick=""" at bounding box center [465, 315] width 11 height 30
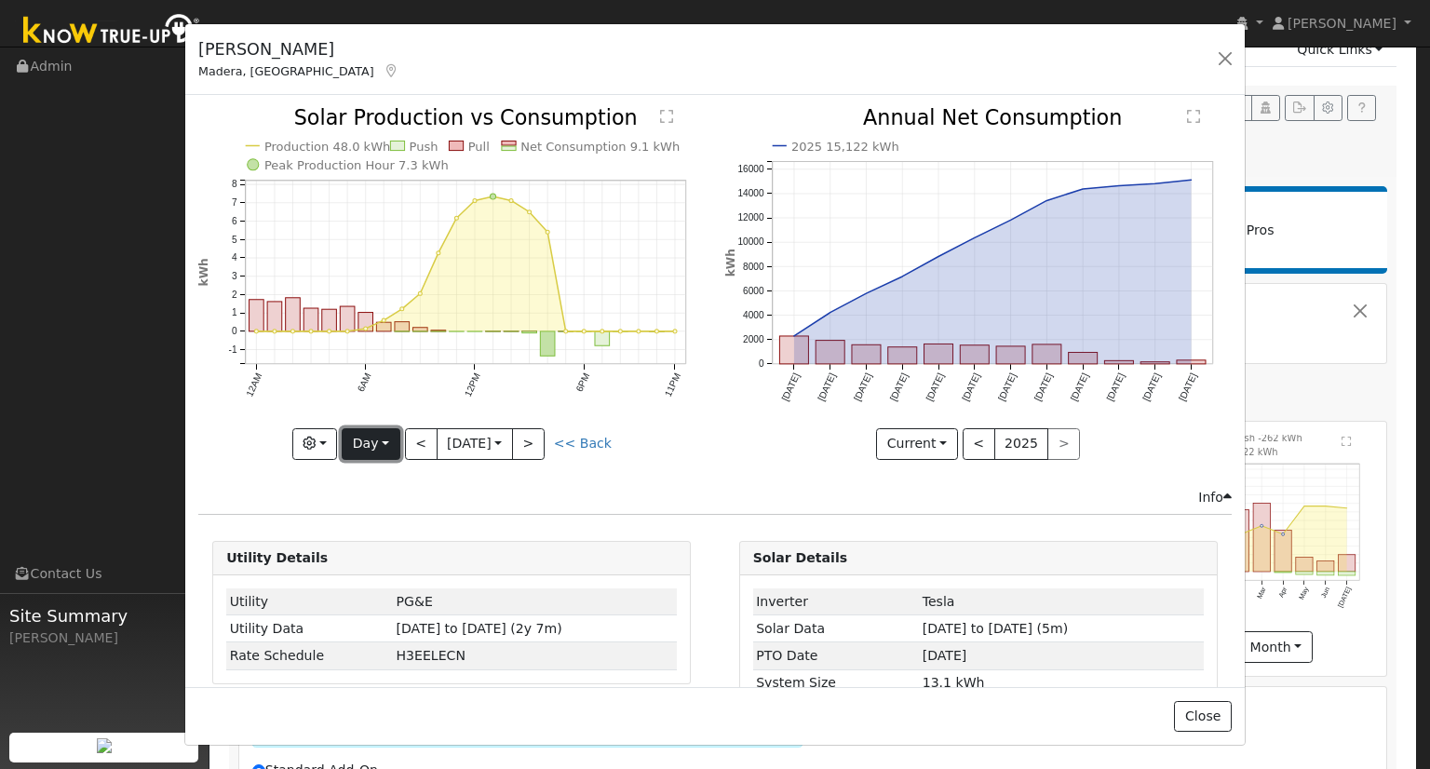
click at [369, 446] on button "Day" at bounding box center [371, 444] width 58 height 32
click at [385, 532] on link "Month" at bounding box center [407, 533] width 129 height 26
type input "[DATE]"
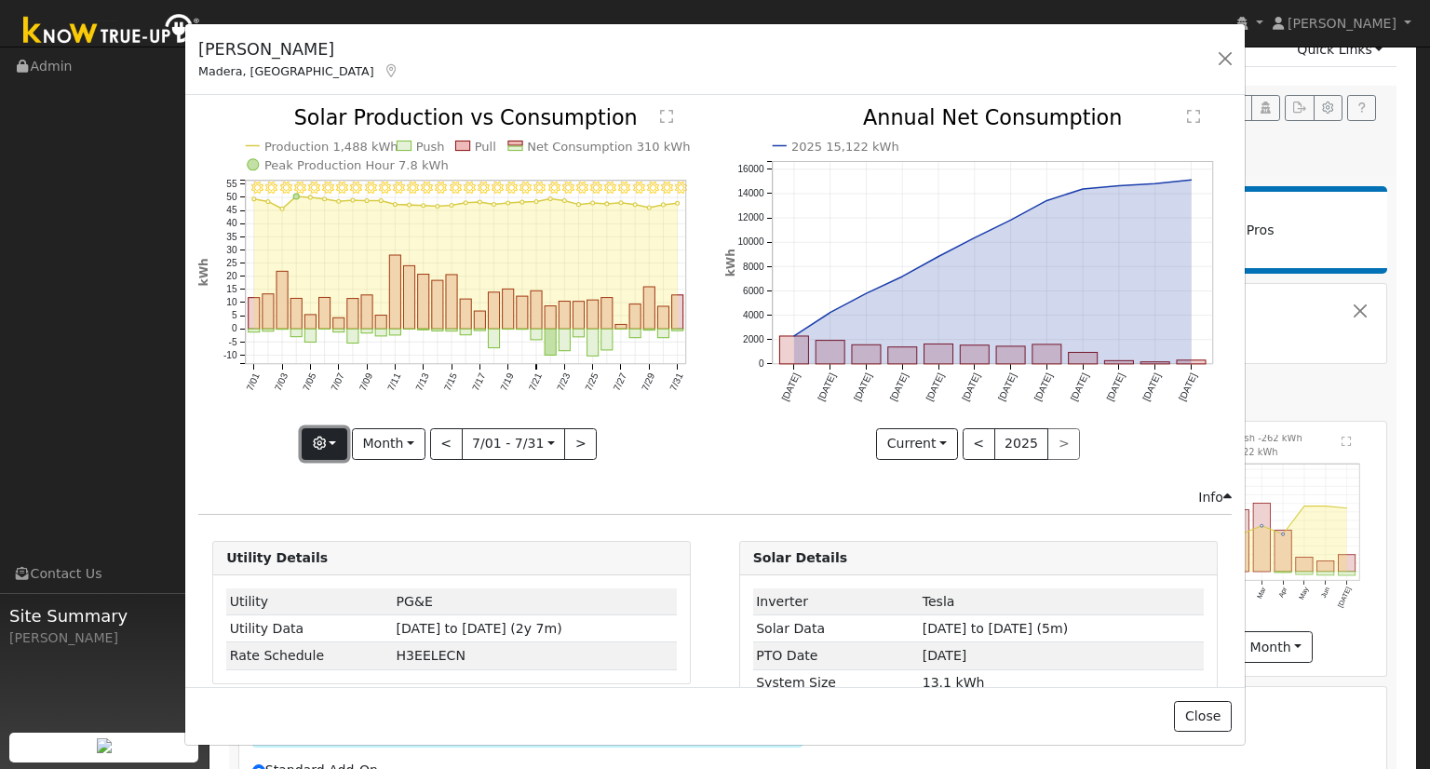
click at [339, 440] on button "button" at bounding box center [325, 444] width 46 height 32
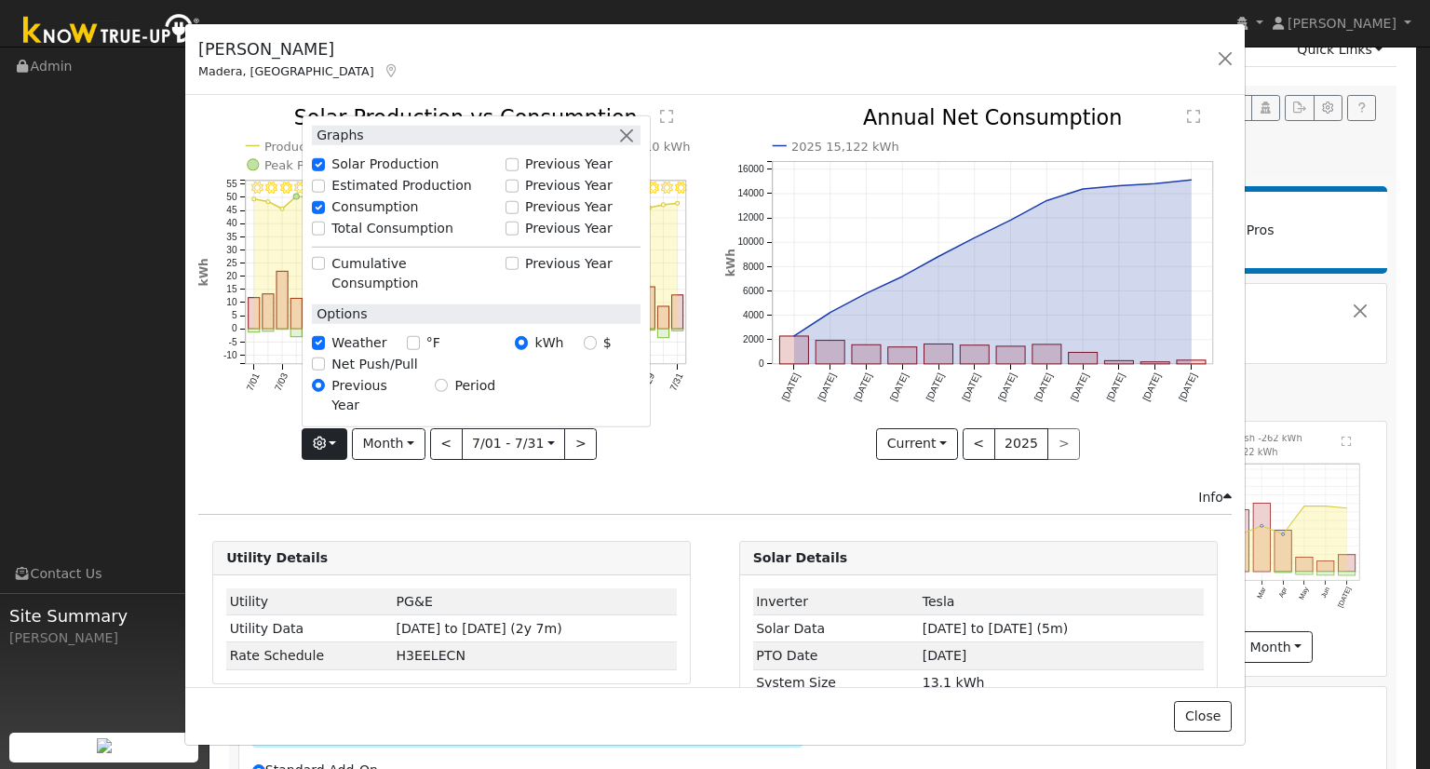
click at [369, 195] on label "Estimated Production" at bounding box center [401, 186] width 141 height 20
click at [325, 193] on input "Estimated Production" at bounding box center [318, 186] width 13 height 13
checkbox input "true"
click at [748, 90] on div "[PERSON_NAME] Madera, [GEOGRAPHIC_DATA] Default Account Default Account [STREET…" at bounding box center [714, 60] width 1059 height 72
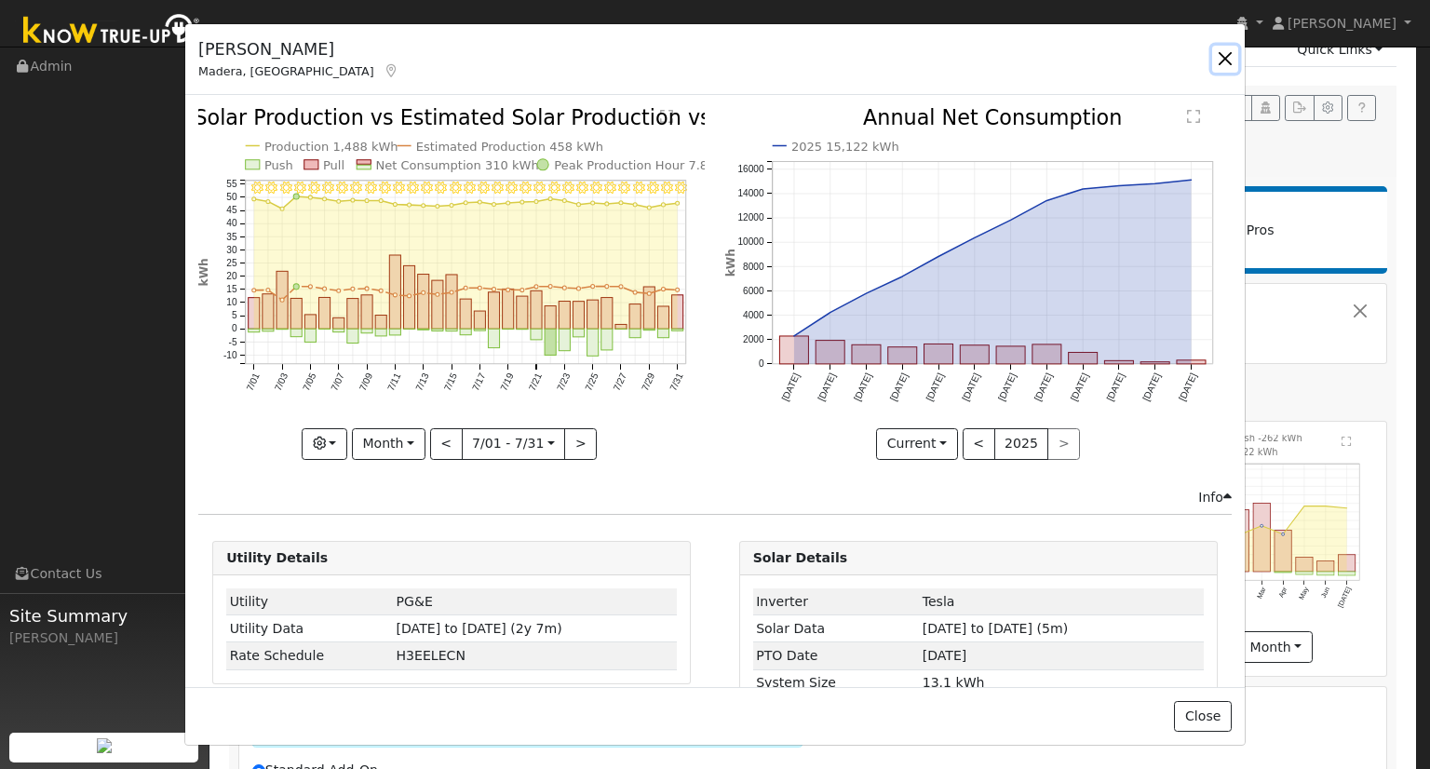
click at [1219, 57] on button "button" at bounding box center [1225, 59] width 26 height 26
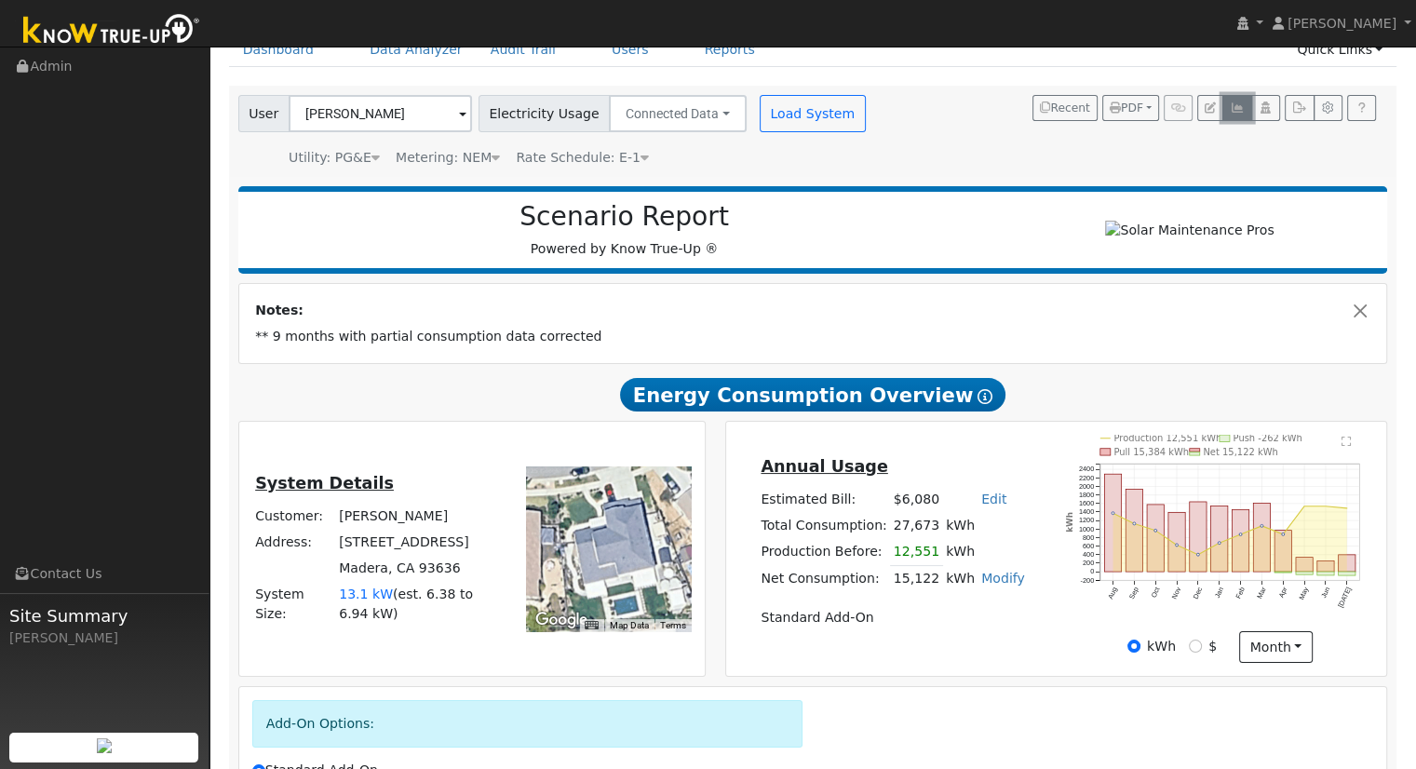
click at [1241, 102] on icon "button" at bounding box center [1237, 107] width 14 height 11
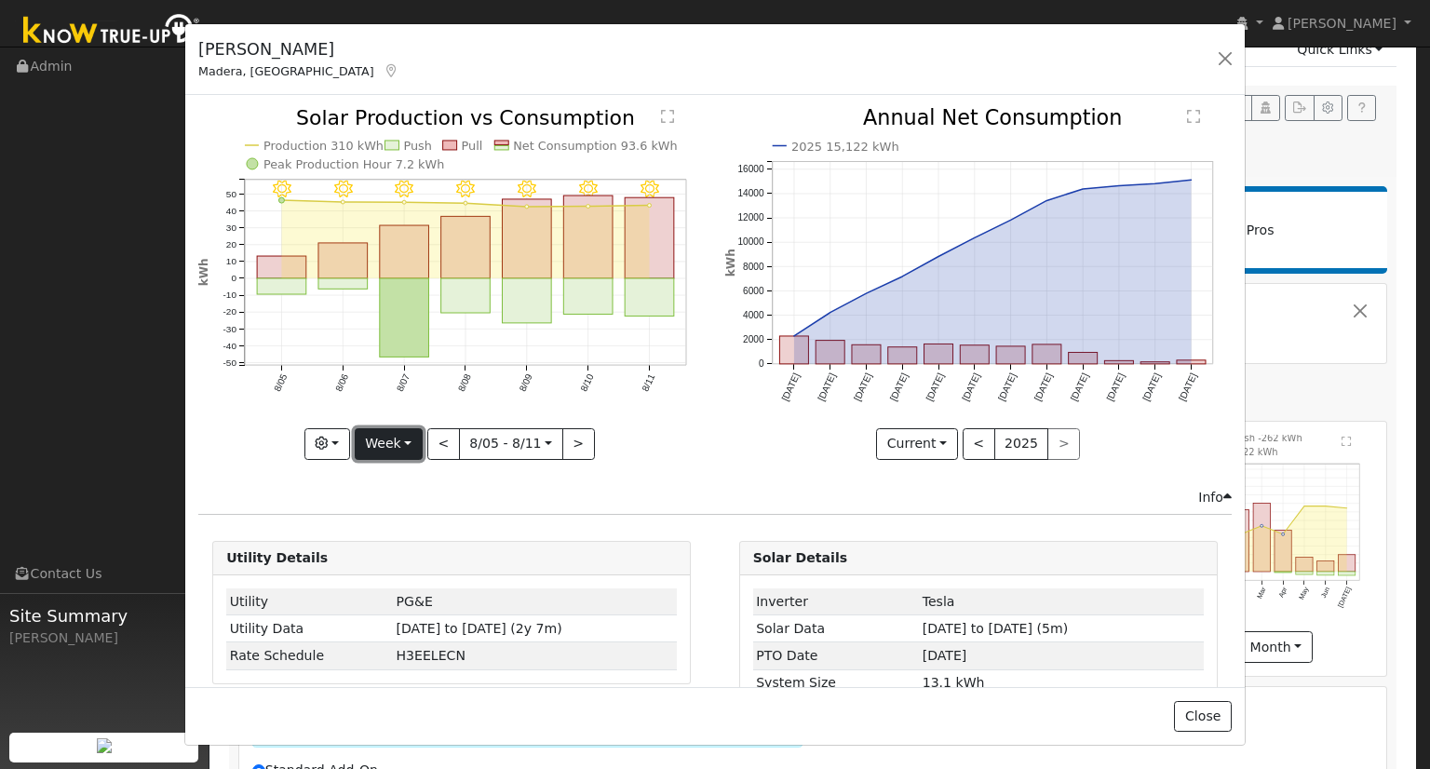
click at [378, 436] on button "Week" at bounding box center [389, 444] width 68 height 32
click at [407, 533] on link "Month" at bounding box center [420, 533] width 129 height 26
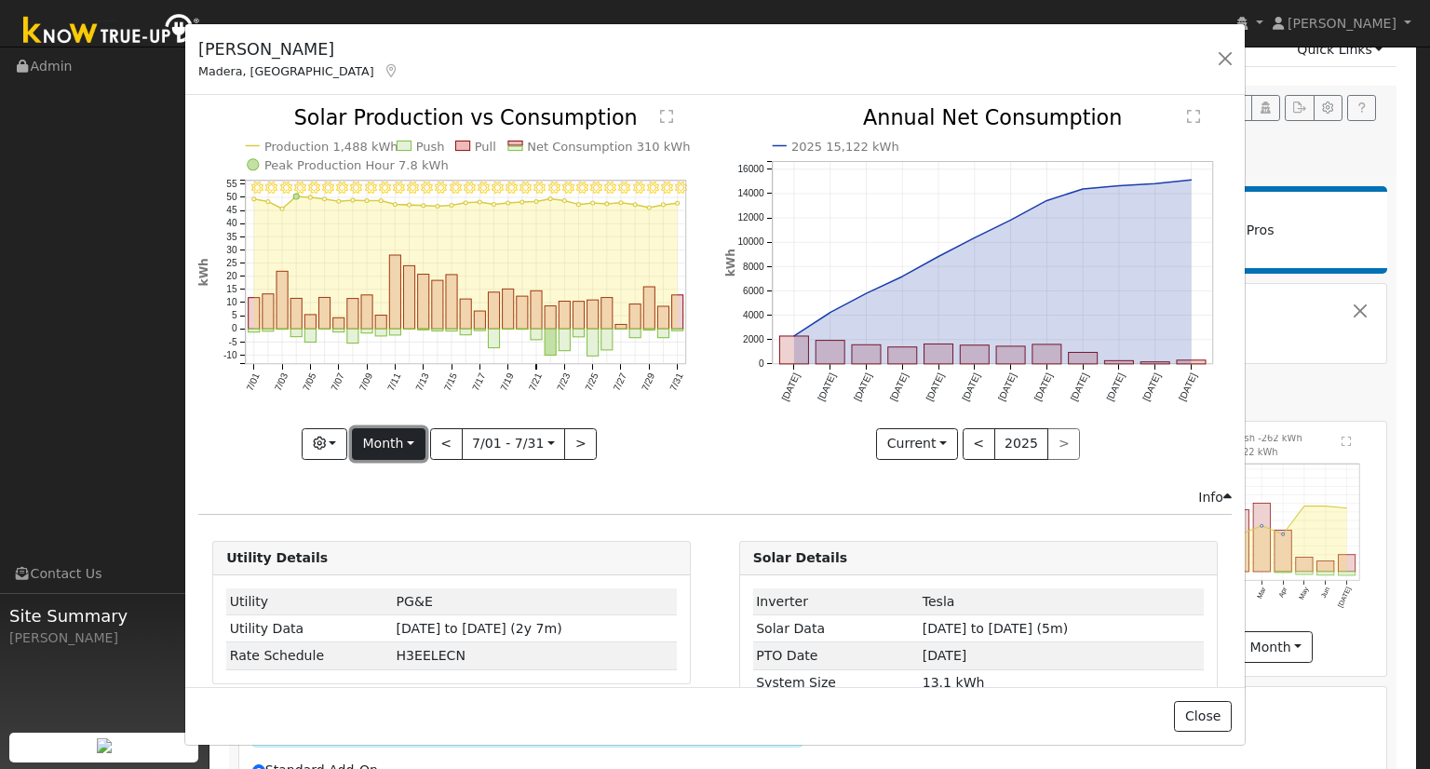
click at [401, 441] on button "Month" at bounding box center [389, 444] width 74 height 32
click at [402, 550] on link "Year" at bounding box center [417, 559] width 129 height 26
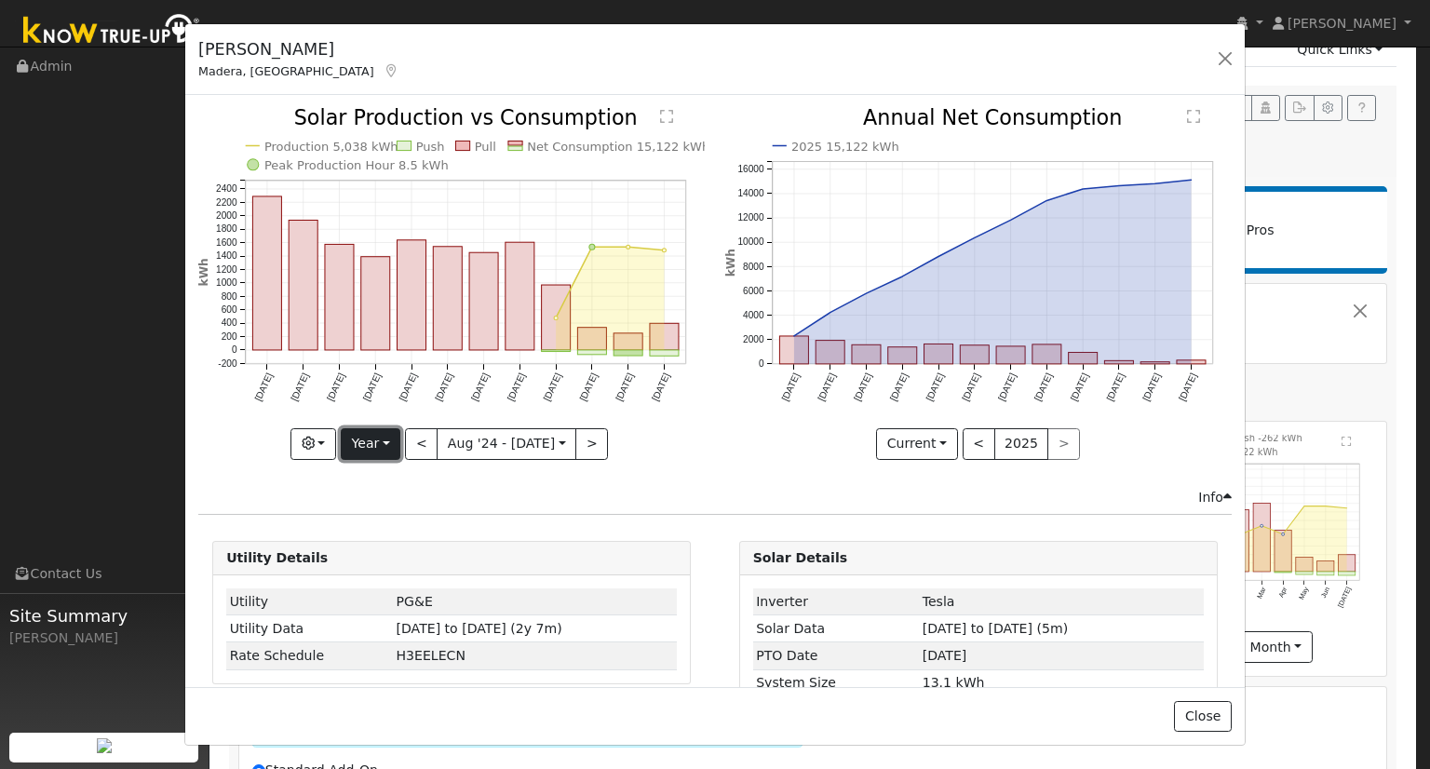
click at [373, 440] on button "Year" at bounding box center [371, 444] width 60 height 32
click at [391, 524] on link "Month" at bounding box center [406, 533] width 129 height 26
type input "[DATE]"
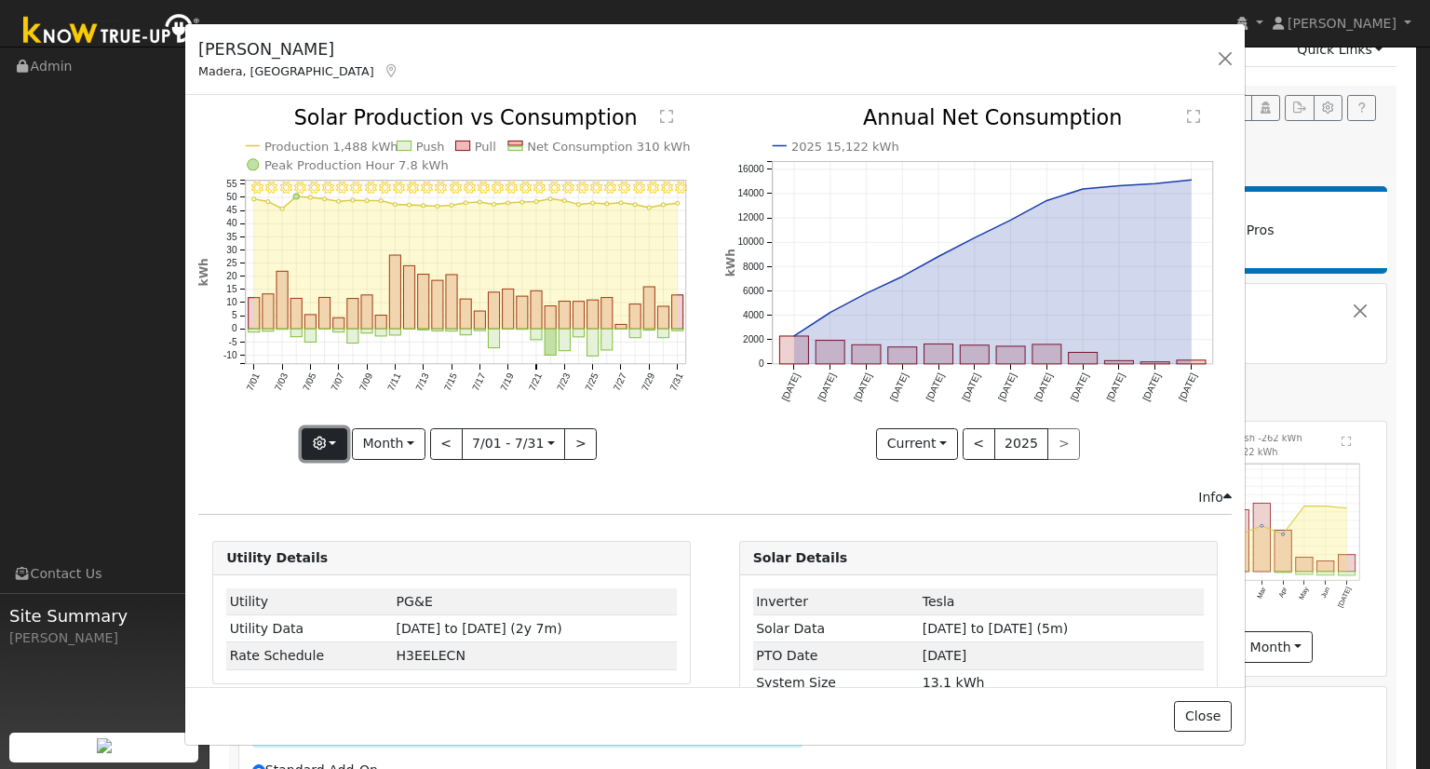
click at [333, 435] on button "button" at bounding box center [325, 444] width 46 height 32
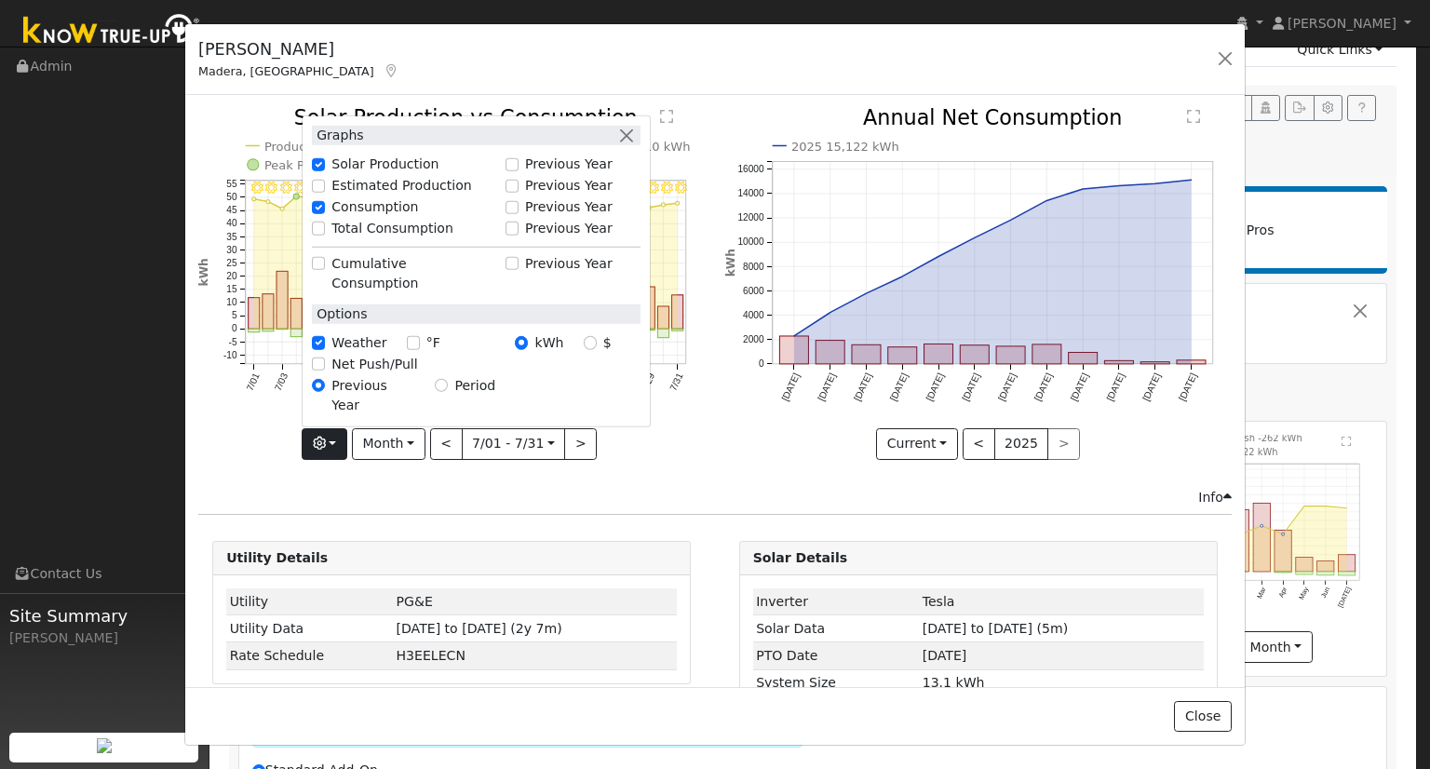
click at [767, 489] on div "Info" at bounding box center [715, 498] width 1053 height 20
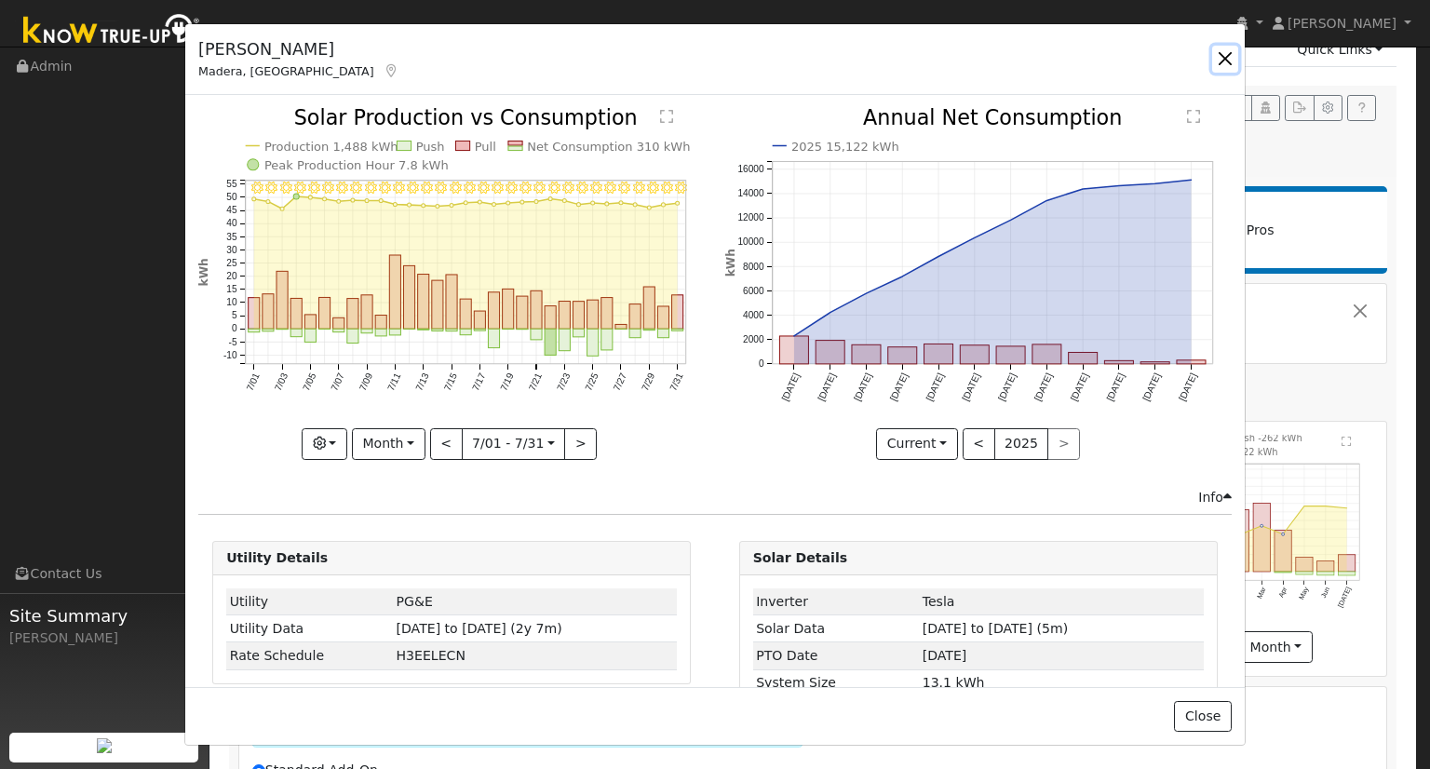
click at [1227, 61] on button "button" at bounding box center [1225, 59] width 26 height 26
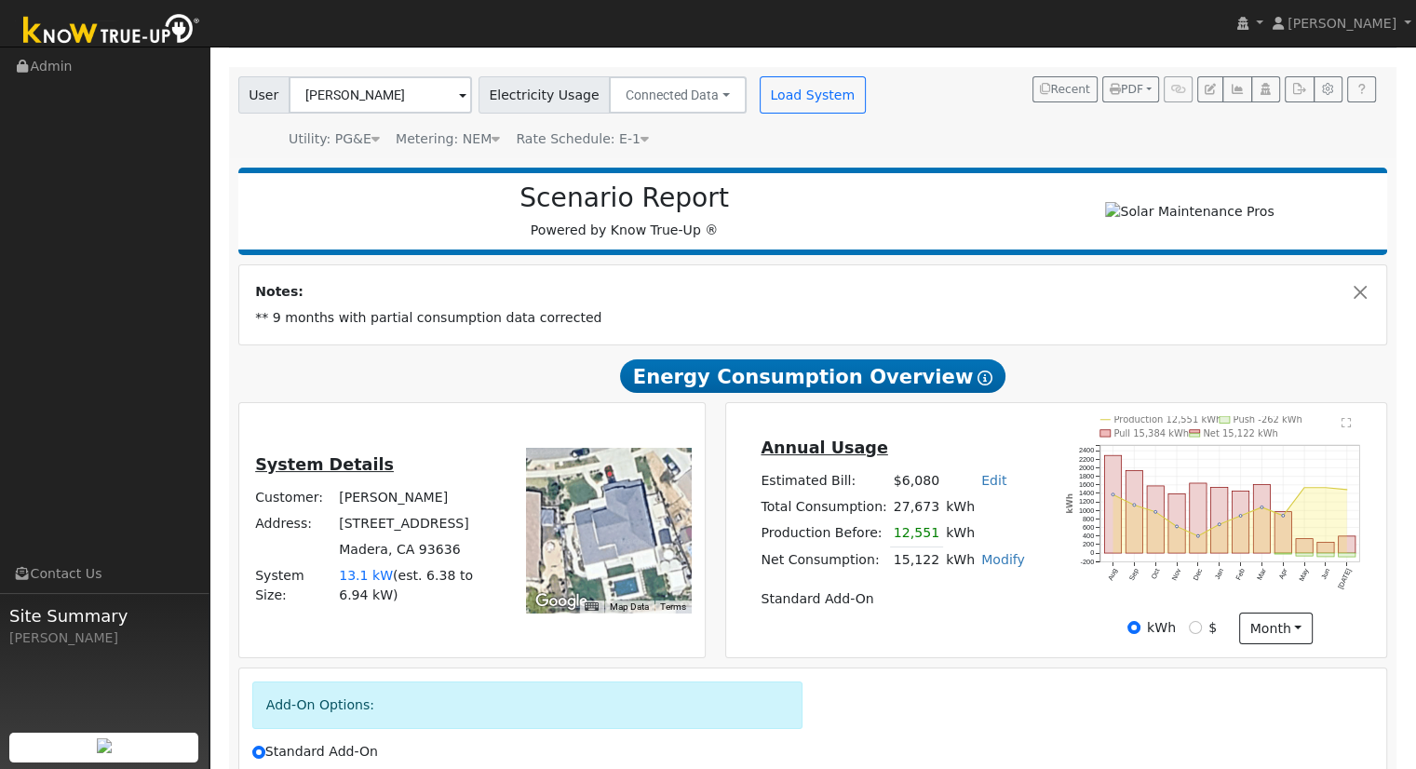
scroll to position [279, 0]
